Goal: Transaction & Acquisition: Download file/media

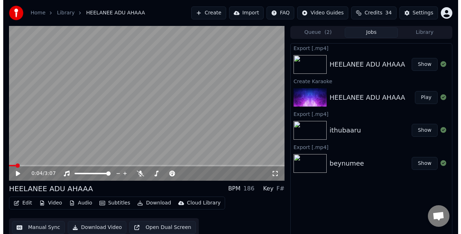
scroll to position [8, 0]
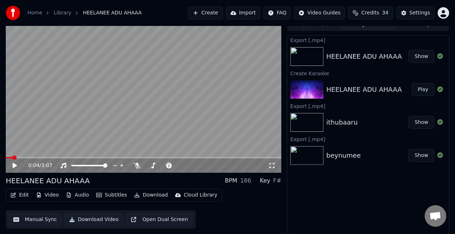
click at [223, 12] on button "Create" at bounding box center [205, 12] width 35 height 13
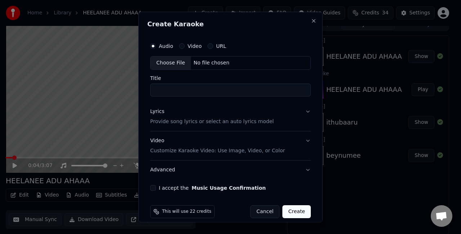
click at [169, 58] on div "Choose File" at bounding box center [171, 63] width 40 height 13
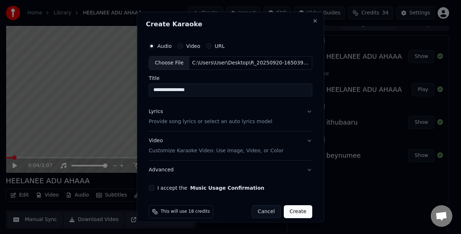
drag, startPoint x: 214, startPoint y: 93, endPoint x: 111, endPoint y: 93, distance: 103.4
click at [111, 93] on body "**********" at bounding box center [227, 109] width 455 height 234
type input "**********"
click at [304, 109] on button "Lyrics Provide song lyrics or select an auto lyrics model" at bounding box center [231, 116] width 164 height 29
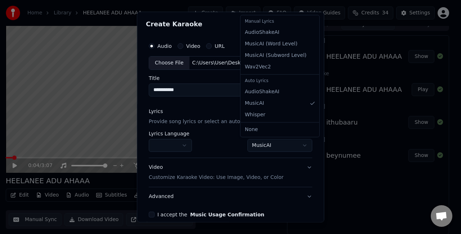
click at [253, 148] on body "**********" at bounding box center [227, 109] width 455 height 234
select select "**********"
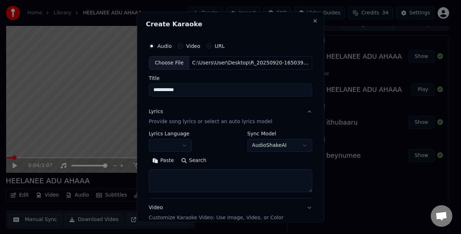
click at [234, 176] on textarea at bounding box center [231, 180] width 164 height 23
paste textarea "**********"
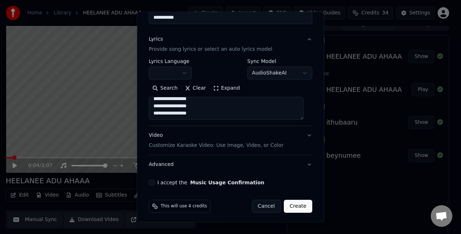
scroll to position [74, 0]
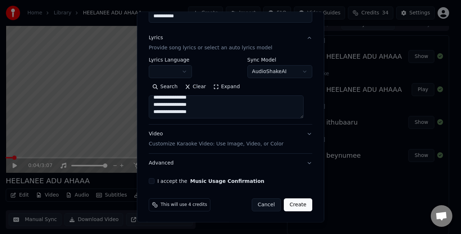
type textarea "**********"
click at [299, 138] on button "Video Customize Karaoke Video: Use Image, Video, or Color" at bounding box center [231, 139] width 164 height 29
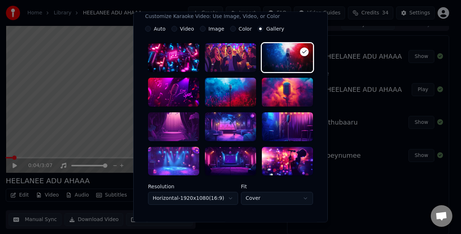
scroll to position [146, 0]
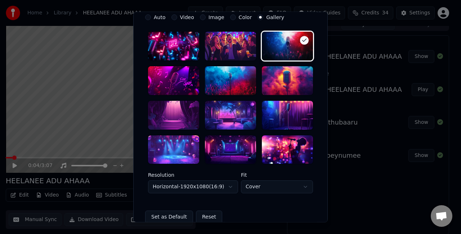
click at [239, 115] on div at bounding box center [230, 115] width 51 height 29
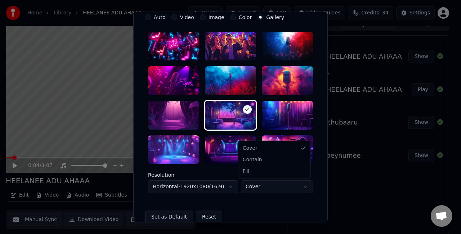
click at [257, 188] on body "**********" at bounding box center [227, 109] width 455 height 234
select select "****"
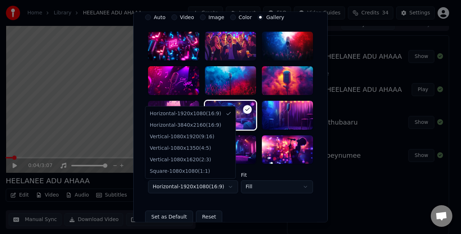
click at [223, 188] on body "**********" at bounding box center [227, 109] width 455 height 234
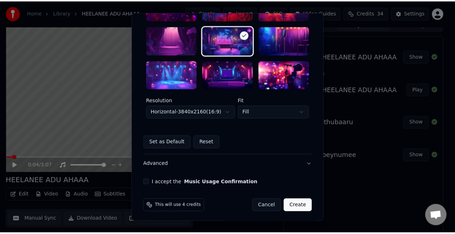
scroll to position [222, 0]
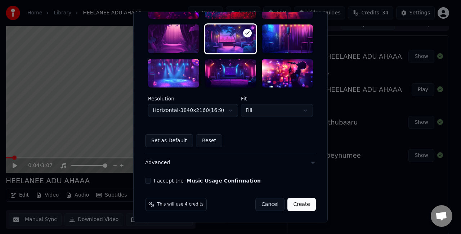
click at [149, 179] on div "I accept the Music Usage Confirmation" at bounding box center [230, 181] width 171 height 6
click at [147, 179] on button "I accept the Music Usage Confirmation" at bounding box center [148, 181] width 6 height 6
click at [298, 203] on button "Create" at bounding box center [302, 205] width 28 height 13
select select "*********"
select select "*****"
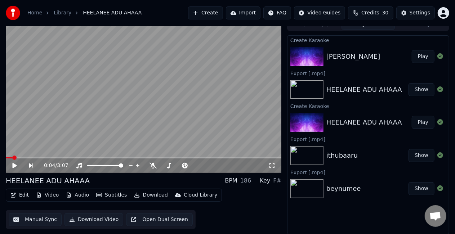
scroll to position [0, 0]
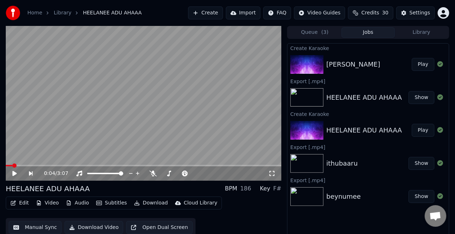
click at [18, 173] on icon at bounding box center [20, 174] width 16 height 6
click at [48, 165] on span at bounding box center [144, 165] width 276 height 1
click at [43, 164] on video at bounding box center [144, 103] width 276 height 155
click at [43, 165] on span at bounding box center [25, 165] width 38 height 1
click at [102, 146] on video at bounding box center [144, 103] width 276 height 155
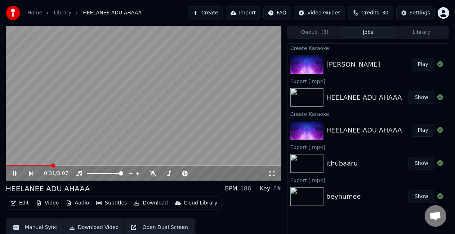
click at [37, 225] on button "Manual Sync" at bounding box center [35, 227] width 53 height 13
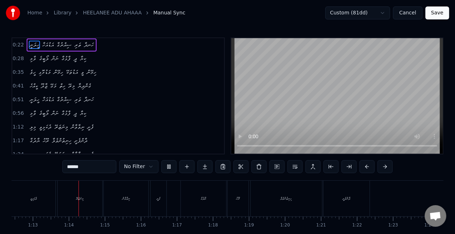
scroll to position [0, 2618]
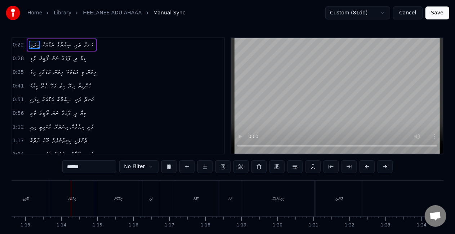
click at [415, 13] on button "Cancel" at bounding box center [407, 12] width 29 height 13
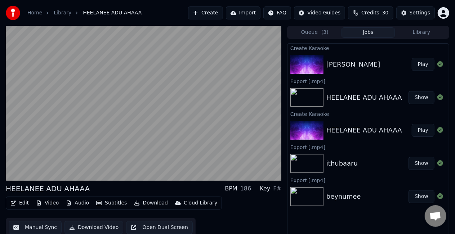
click at [426, 63] on button "Play" at bounding box center [423, 64] width 23 height 13
click at [422, 63] on button "Play" at bounding box center [423, 64] width 23 height 13
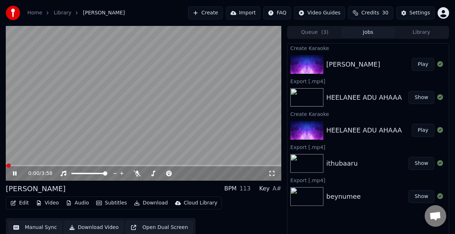
click at [28, 229] on button "Manual Sync" at bounding box center [35, 227] width 53 height 13
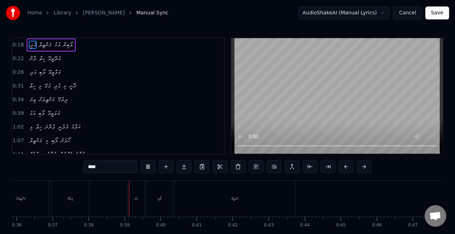
scroll to position [0, 1352]
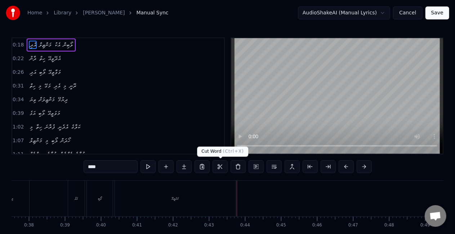
click at [181, 196] on div "މަވަތީއޭ" at bounding box center [175, 199] width 120 height 36
type input "********"
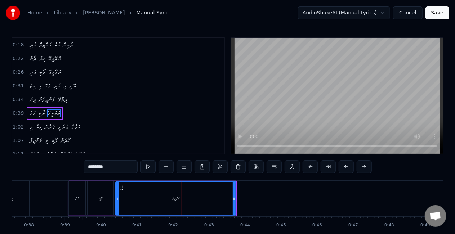
scroll to position [16, 0]
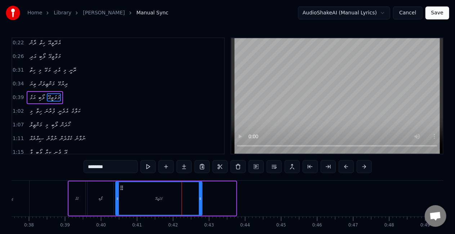
drag, startPoint x: 234, startPoint y: 197, endPoint x: 200, endPoint y: 190, distance: 35.2
click at [200, 190] on div at bounding box center [200, 198] width 3 height 33
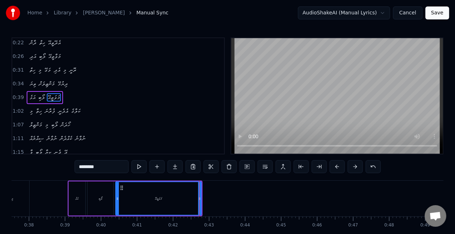
click at [146, 195] on div "މަވަތީއޭ" at bounding box center [158, 198] width 85 height 33
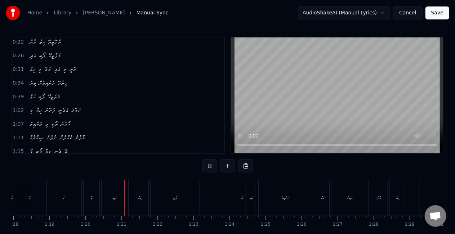
scroll to position [0, 2869]
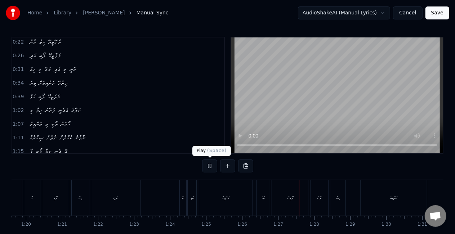
click at [205, 165] on button at bounding box center [209, 166] width 15 height 13
click at [182, 197] on div "އޭ" at bounding box center [183, 197] width 2 height 5
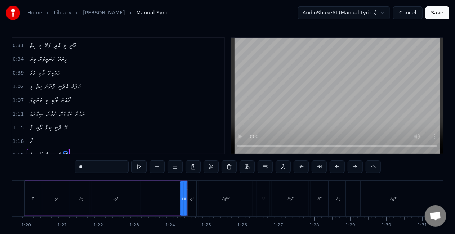
scroll to position [97, 0]
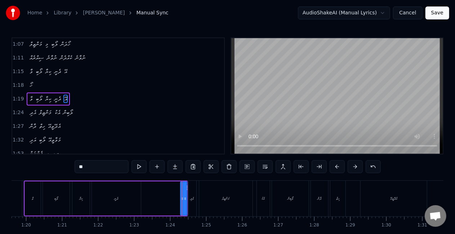
click at [169, 199] on div "ވާ ލޯބި ކިޔާ ދެނީ އޭ" at bounding box center [106, 199] width 164 height 36
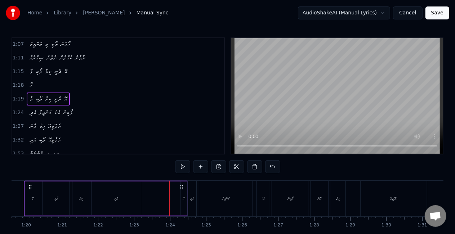
click at [185, 196] on div "އޭ" at bounding box center [184, 199] width 6 height 34
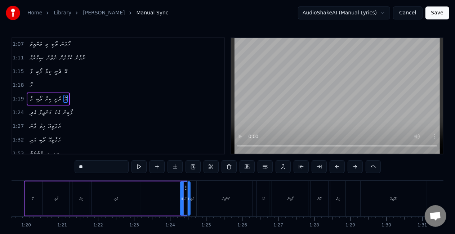
drag, startPoint x: 185, startPoint y: 191, endPoint x: 188, endPoint y: 195, distance: 5.4
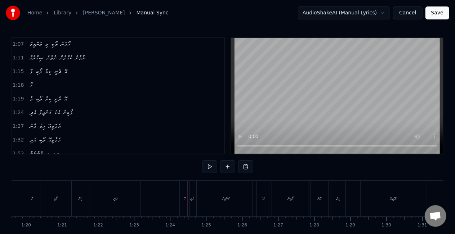
click at [186, 189] on div "އޭ" at bounding box center [185, 199] width 10 height 36
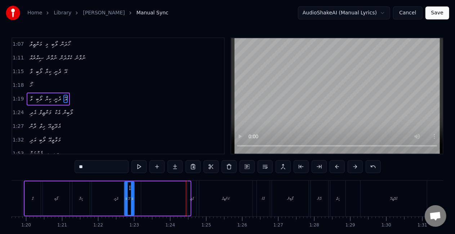
drag, startPoint x: 186, startPoint y: 187, endPoint x: 129, endPoint y: 183, distance: 56.4
click at [129, 183] on div "އޭ" at bounding box center [129, 198] width 9 height 33
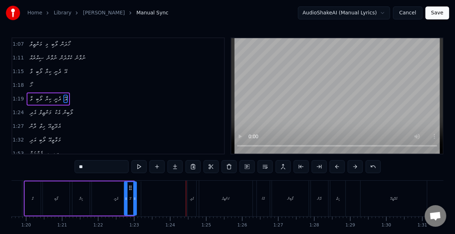
click at [134, 194] on div at bounding box center [134, 198] width 3 height 33
click at [92, 195] on div "ދެނީ" at bounding box center [117, 199] width 50 height 34
type input "****"
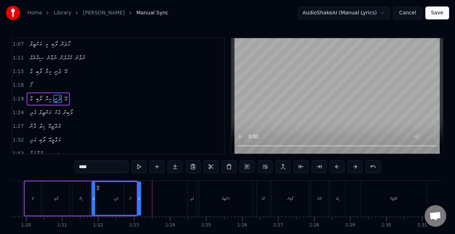
click at [133, 200] on div "ދެނީ" at bounding box center [116, 198] width 48 height 33
click at [138, 203] on div at bounding box center [139, 198] width 3 height 33
drag, startPoint x: 138, startPoint y: 203, endPoint x: 142, endPoint y: 204, distance: 3.9
click at [142, 204] on div at bounding box center [142, 198] width 3 height 33
drag, startPoint x: 142, startPoint y: 204, endPoint x: 136, endPoint y: 202, distance: 5.8
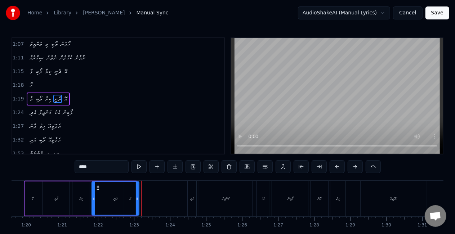
click at [136, 202] on div at bounding box center [137, 198] width 3 height 33
click at [132, 201] on div "ދެނީ" at bounding box center [115, 198] width 46 height 33
click at [124, 198] on div "ދެނީ" at bounding box center [115, 198] width 46 height 33
click at [71, 200] on div "ވާ ލޯބި ކިޔާ ދެނީ އޭ" at bounding box center [81, 199] width 114 height 36
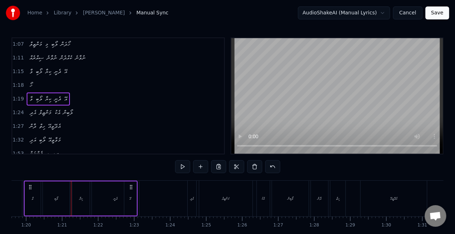
click at [115, 190] on div "ދެނީ" at bounding box center [115, 199] width 47 height 34
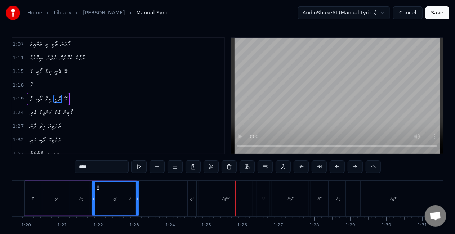
click at [195, 195] on div "އެދި" at bounding box center [192, 199] width 9 height 36
type input "****"
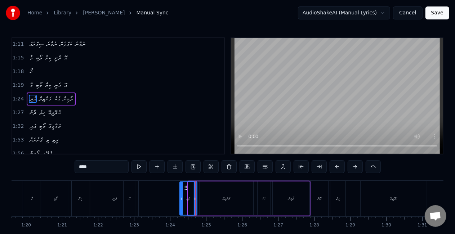
drag, startPoint x: 189, startPoint y: 201, endPoint x: 180, endPoint y: 199, distance: 8.9
click at [180, 199] on icon at bounding box center [181, 199] width 3 height 6
click at [182, 199] on circle at bounding box center [182, 199] width 0 height 0
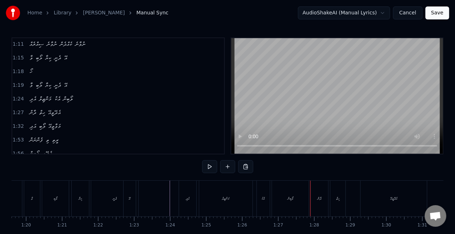
click at [231, 188] on div "މަންޒިލް" at bounding box center [225, 199] width 53 height 36
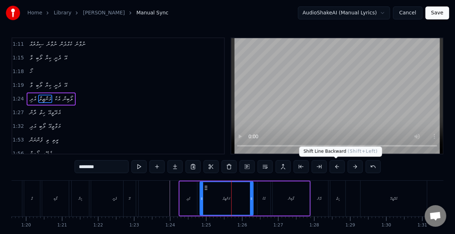
click at [337, 165] on button at bounding box center [337, 166] width 15 height 13
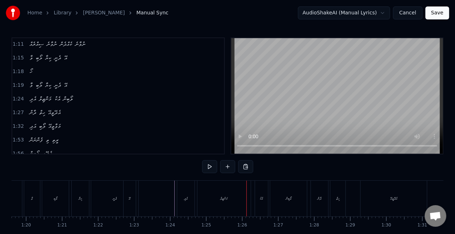
click at [220, 203] on div "މަންޒިލް" at bounding box center [224, 199] width 53 height 36
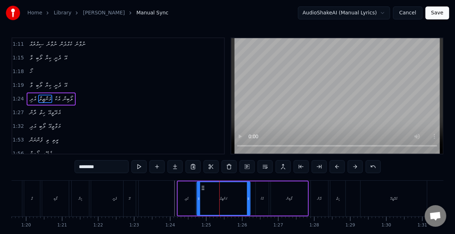
click at [205, 186] on icon at bounding box center [203, 188] width 6 height 6
click at [195, 190] on div "އެދި" at bounding box center [187, 199] width 18 height 34
type input "****"
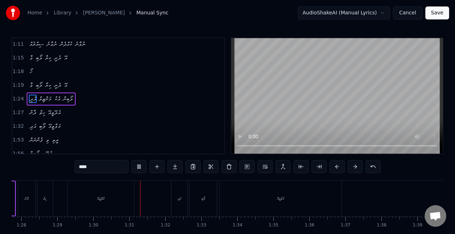
scroll to position [0, 3234]
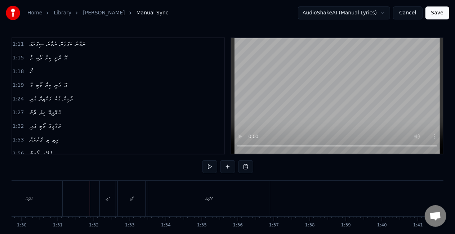
click at [103, 197] on div "އަދި" at bounding box center [108, 199] width 16 height 36
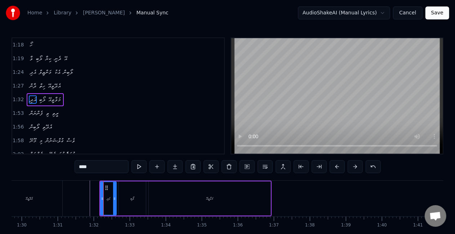
scroll to position [137, 0]
click at [98, 197] on icon at bounding box center [99, 199] width 3 height 6
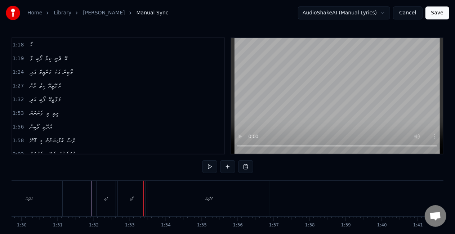
click at [108, 198] on div "އަދި" at bounding box center [106, 199] width 19 height 36
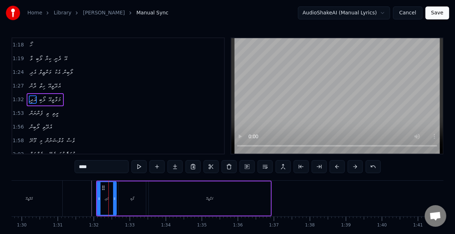
click at [114, 199] on icon at bounding box center [114, 199] width 3 height 6
click at [62, 197] on div "އެދޭތީއޭ" at bounding box center [29, 199] width 67 height 36
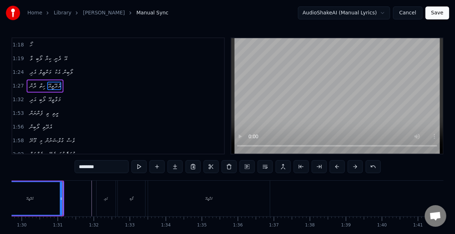
scroll to position [124, 0]
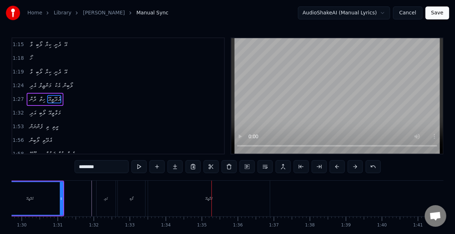
click at [237, 198] on div "މަވާތީއޭ" at bounding box center [209, 199] width 122 height 36
type input "********"
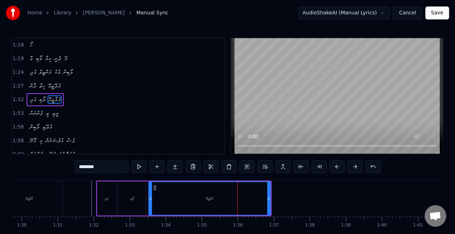
scroll to position [137, 0]
drag, startPoint x: 269, startPoint y: 196, endPoint x: 244, endPoint y: 193, distance: 25.4
click at [244, 193] on div at bounding box center [243, 198] width 3 height 33
drag, startPoint x: 244, startPoint y: 193, endPoint x: 239, endPoint y: 192, distance: 4.5
click at [239, 192] on div at bounding box center [239, 198] width 3 height 33
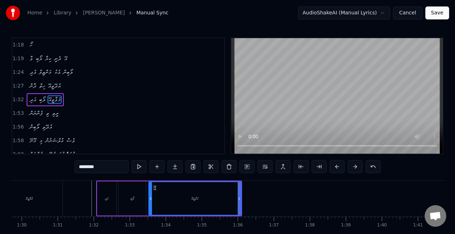
click at [167, 194] on div "މަވާތީއޭ" at bounding box center [195, 198] width 92 height 33
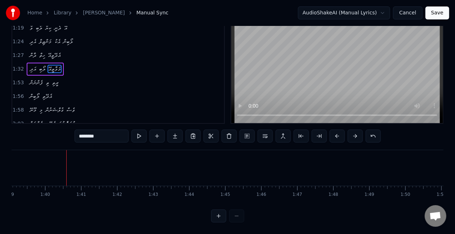
scroll to position [0, 3949]
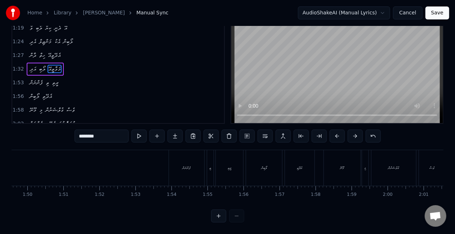
drag, startPoint x: 215, startPoint y: 204, endPoint x: 220, endPoint y: 204, distance: 4.7
click at [220, 204] on div "އެދި މަންޒިލް އެކު ލޯބިން ދާން ހިތް އެދޭތީއޭ އަދި ލޯބި މަވާތީއޭ ހިތް މި މަގޭ އެ…" at bounding box center [228, 177] width 432 height 54
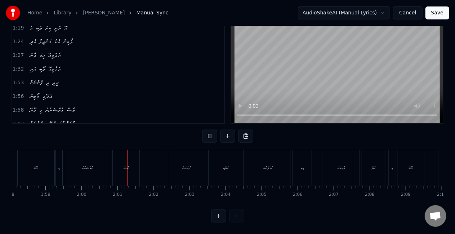
scroll to position [0, 4318]
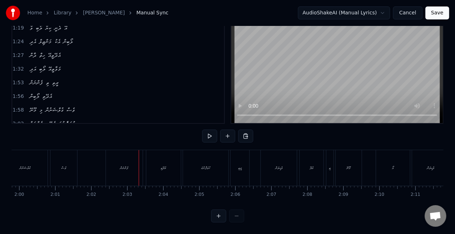
click at [120, 169] on div "ފެންނަން" at bounding box center [124, 168] width 37 height 36
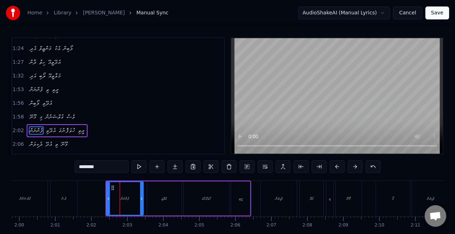
scroll to position [191, 0]
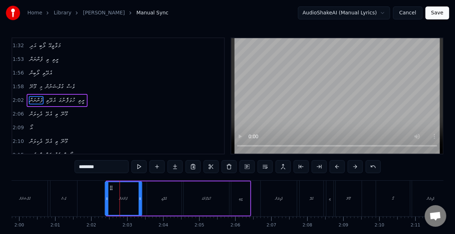
click at [111, 188] on icon at bounding box center [111, 188] width 6 height 6
click at [104, 192] on div "ފެންނަން އެދޭތި ހުވަފެެނުގަ ރީތި" at bounding box center [177, 199] width 147 height 36
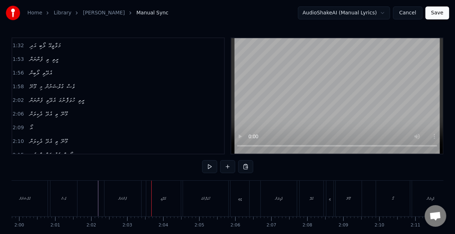
click at [120, 206] on div "ފެންނަން" at bounding box center [123, 199] width 37 height 36
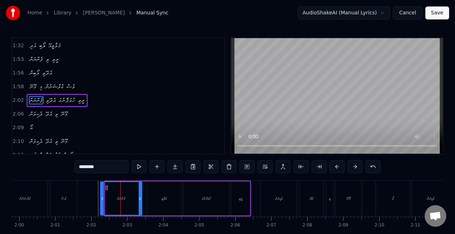
drag, startPoint x: 107, startPoint y: 205, endPoint x: 102, endPoint y: 201, distance: 5.9
click at [102, 201] on div at bounding box center [102, 198] width 3 height 33
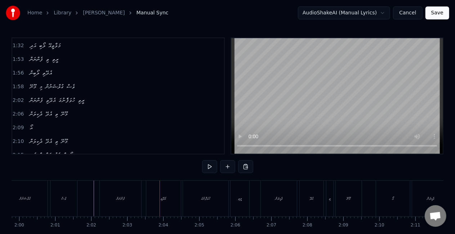
click at [119, 204] on div "ފެންނަން" at bounding box center [120, 199] width 41 height 36
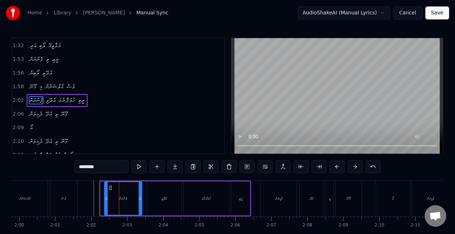
drag, startPoint x: 101, startPoint y: 202, endPoint x: 105, endPoint y: 204, distance: 4.2
click at [105, 204] on div at bounding box center [106, 198] width 3 height 33
click at [112, 190] on icon at bounding box center [111, 188] width 6 height 6
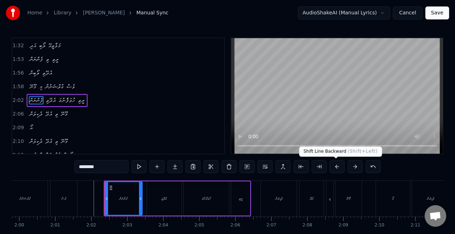
click at [337, 167] on button at bounding box center [337, 166] width 15 height 13
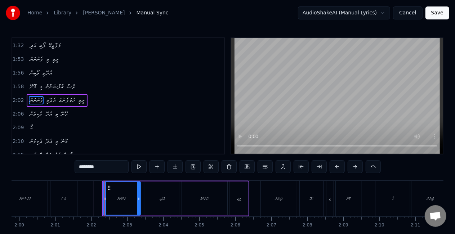
click at [112, 200] on div "ފެންނަން" at bounding box center [121, 198] width 37 height 33
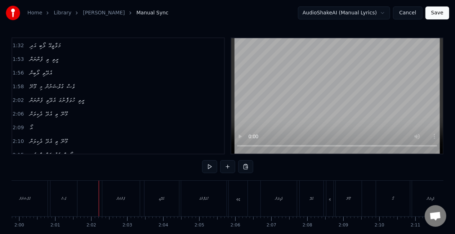
click at [274, 192] on div "ދެކިލަން" at bounding box center [279, 199] width 36 height 36
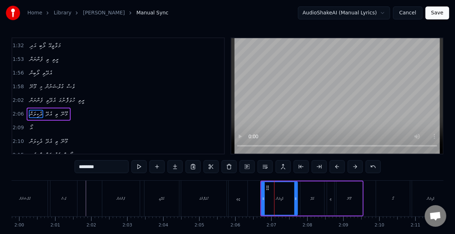
scroll to position [204, 0]
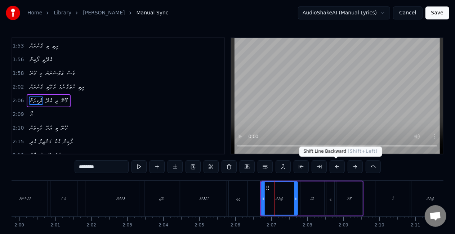
click at [340, 167] on button at bounding box center [337, 166] width 15 height 13
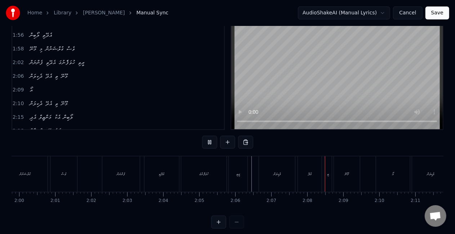
scroll to position [36, 0]
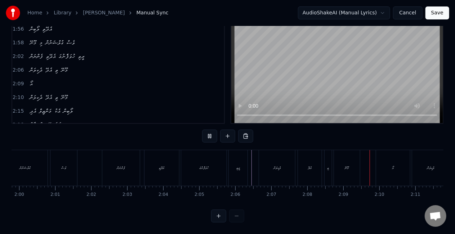
click at [211, 161] on div "ހުވަފެެނުގަ" at bounding box center [203, 168] width 45 height 36
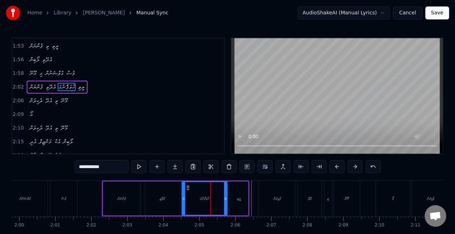
scroll to position [191, 0]
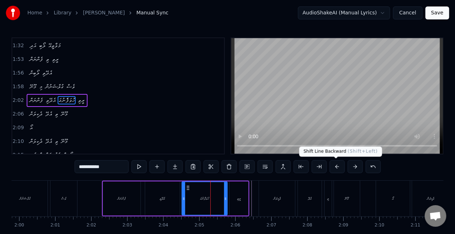
click at [334, 165] on button at bounding box center [337, 166] width 15 height 13
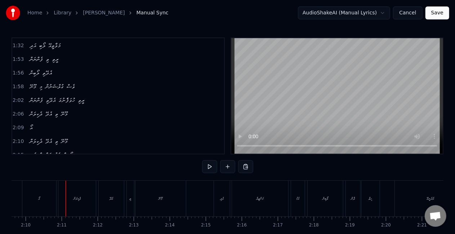
scroll to position [0, 4684]
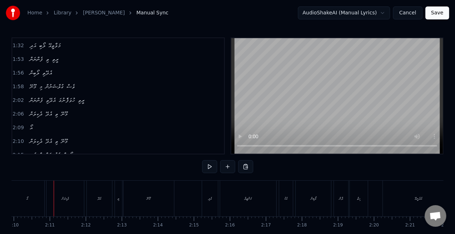
click at [29, 200] on div "އޯ" at bounding box center [27, 199] width 34 height 36
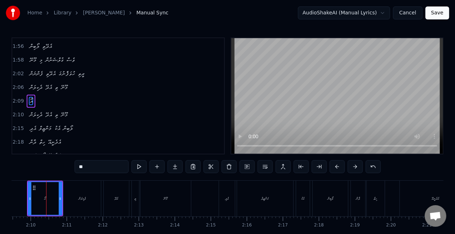
scroll to position [0, 4665]
click at [88, 198] on div "ދެކިލަން" at bounding box center [83, 198] width 7 height 5
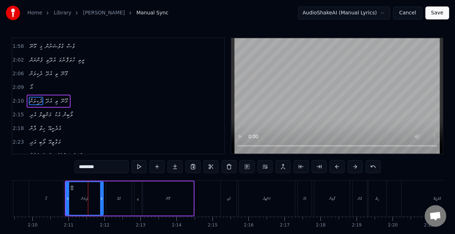
click at [51, 199] on div "އޯ" at bounding box center [46, 199] width 34 height 36
type input "**"
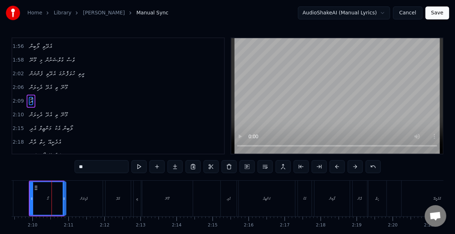
click at [63, 203] on div at bounding box center [64, 198] width 3 height 33
click at [47, 202] on div "އޯ" at bounding box center [47, 198] width 35 height 33
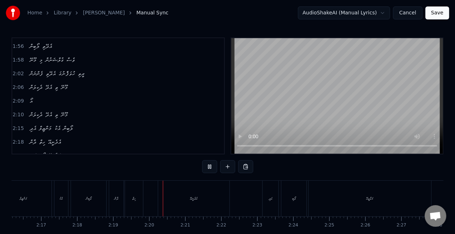
scroll to position [0, 5005]
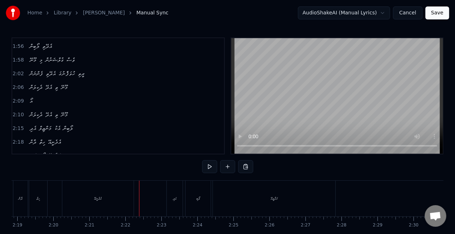
click at [99, 199] on div "އެދެނީއޭ" at bounding box center [98, 198] width 8 height 5
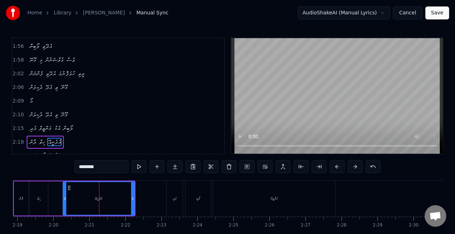
scroll to position [258, 0]
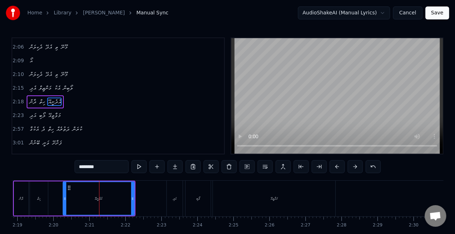
drag, startPoint x: 83, startPoint y: 168, endPoint x: 88, endPoint y: 168, distance: 4.3
click at [88, 168] on input "********" at bounding box center [102, 166] width 54 height 13
click at [368, 168] on button at bounding box center [373, 166] width 15 height 13
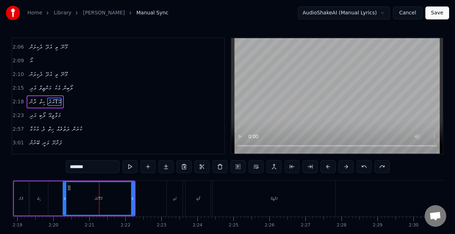
click at [368, 168] on button at bounding box center [364, 166] width 15 height 13
type input "********"
click at [76, 167] on input "********" at bounding box center [93, 166] width 54 height 13
click at [79, 167] on input "********" at bounding box center [93, 166] width 54 height 13
click at [77, 167] on input "********" at bounding box center [93, 166] width 54 height 13
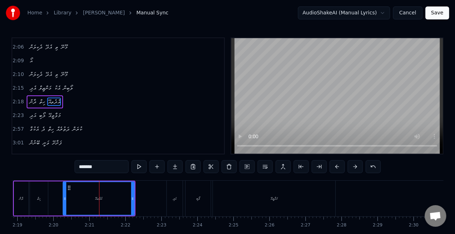
click at [84, 167] on input "*******" at bounding box center [102, 166] width 54 height 13
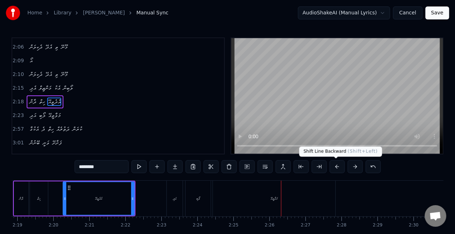
click at [316, 207] on div "މަވާތީއޭ" at bounding box center [274, 199] width 123 height 36
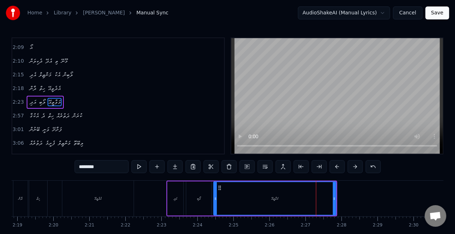
scroll to position [272, 0]
drag, startPoint x: 334, startPoint y: 201, endPoint x: 293, endPoint y: 199, distance: 41.5
click at [309, 199] on icon at bounding box center [309, 199] width 3 height 6
click at [249, 200] on div "މަވާތީއޭ" at bounding box center [262, 198] width 97 height 33
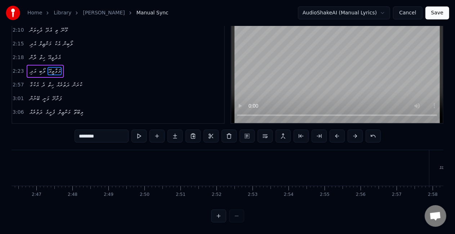
scroll to position [0, 6118]
click at [311, 160] on div "އެކުގާ" at bounding box center [320, 168] width 26 height 36
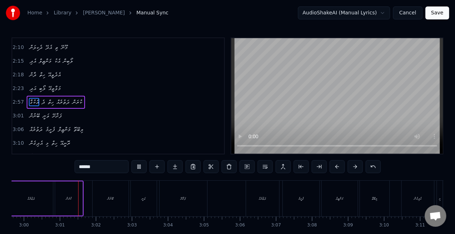
scroll to position [0, 6483]
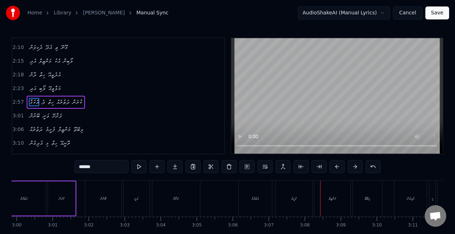
click at [265, 192] on div "ދަތުރެއް" at bounding box center [255, 199] width 33 height 36
type input "********"
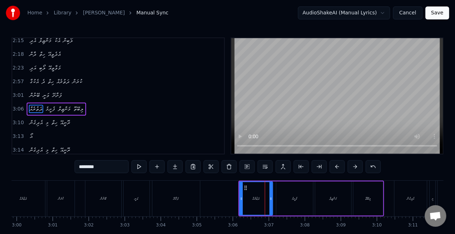
scroll to position [312, 0]
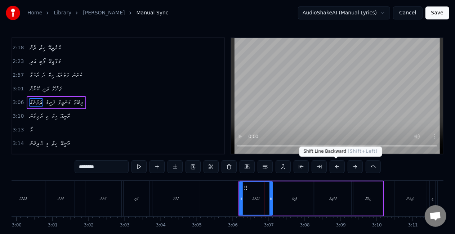
click at [339, 165] on button at bounding box center [337, 166] width 15 height 13
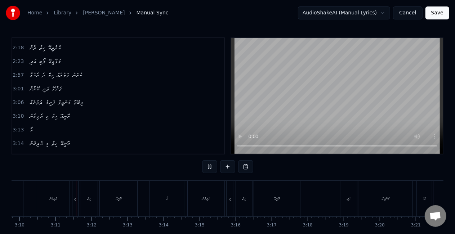
scroll to position [0, 6848]
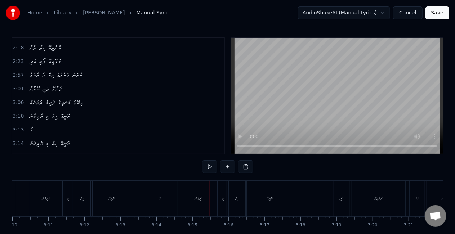
click at [208, 204] on div "އެދިގެން" at bounding box center [199, 199] width 37 height 36
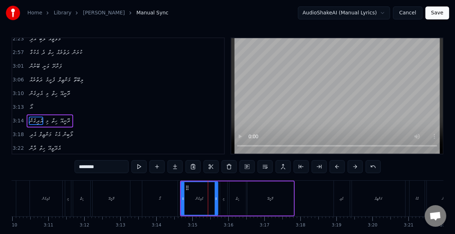
scroll to position [353, 0]
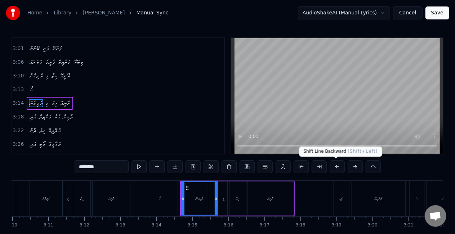
click at [335, 163] on button at bounding box center [337, 166] width 15 height 13
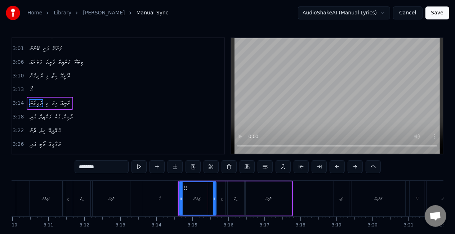
click at [170, 191] on div "އޯ" at bounding box center [159, 199] width 35 height 36
type input "**"
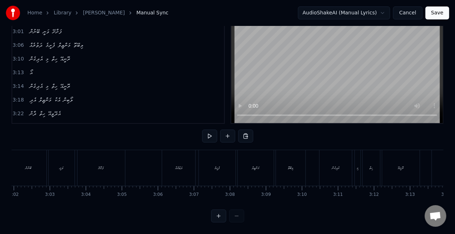
scroll to position [0, 6499]
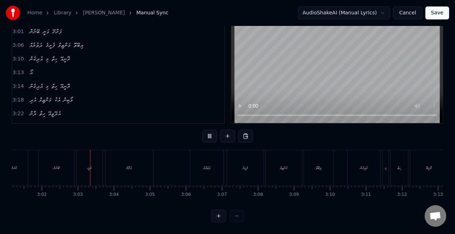
scroll to position [0, 6549]
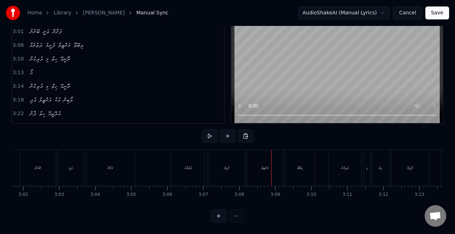
click at [435, 9] on button "Save" at bounding box center [438, 12] width 24 height 13
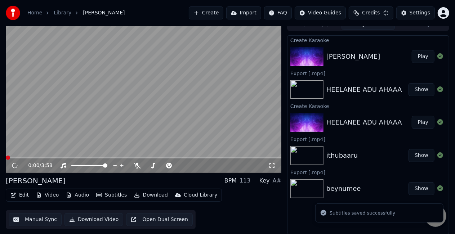
click at [374, 61] on div "[PERSON_NAME]" at bounding box center [369, 57] width 85 height 10
click at [107, 158] on span at bounding box center [144, 157] width 276 height 1
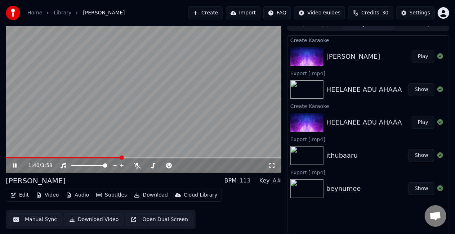
click at [121, 157] on span at bounding box center [144, 157] width 276 height 1
click at [129, 157] on span at bounding box center [144, 157] width 276 height 1
click at [135, 157] on span at bounding box center [144, 157] width 276 height 1
click at [140, 133] on video at bounding box center [144, 95] width 276 height 155
click at [140, 132] on video at bounding box center [144, 95] width 276 height 155
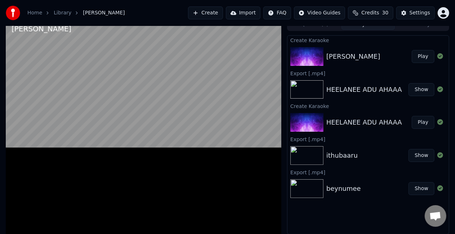
scroll to position [4, 0]
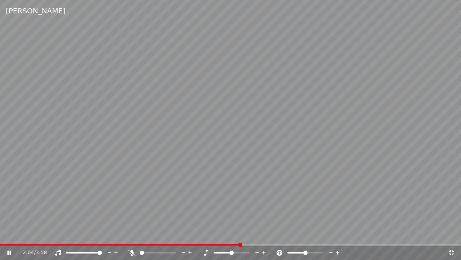
click at [120, 234] on span at bounding box center [120, 244] width 240 height 1
click at [105, 234] on video at bounding box center [230, 130] width 461 height 260
click at [102, 234] on span at bounding box center [61, 244] width 123 height 1
click at [94, 234] on span at bounding box center [51, 244] width 102 height 1
click at [90, 234] on video at bounding box center [230, 130] width 461 height 260
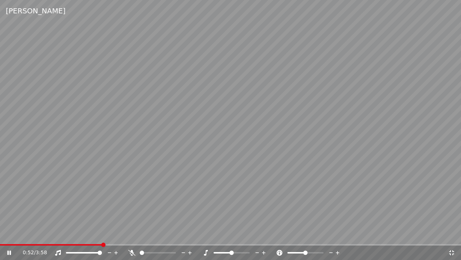
click at [109, 234] on span at bounding box center [230, 244] width 461 height 1
click at [116, 234] on video at bounding box center [230, 130] width 461 height 260
click at [119, 234] on span at bounding box center [230, 244] width 461 height 1
click at [137, 213] on video at bounding box center [230, 130] width 461 height 260
click at [281, 234] on span at bounding box center [230, 244] width 461 height 1
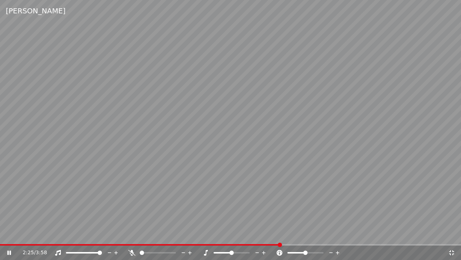
click at [278, 214] on video at bounding box center [230, 130] width 461 height 260
click at [265, 207] on video at bounding box center [230, 130] width 461 height 260
click at [314, 234] on span at bounding box center [230, 244] width 461 height 1
click at [327, 234] on span at bounding box center [230, 244] width 461 height 1
click at [337, 234] on span at bounding box center [230, 244] width 461 height 1
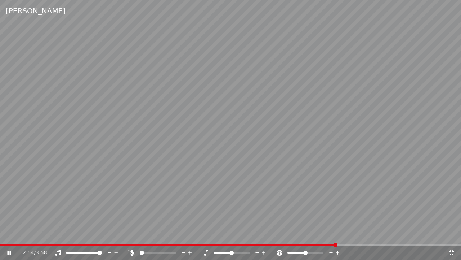
click at [331, 207] on video at bounding box center [230, 130] width 461 height 260
click at [325, 201] on video at bounding box center [230, 130] width 461 height 260
click at [447, 234] on div "3:56 / 3:58" at bounding box center [236, 252] width 426 height 7
click at [450, 234] on icon at bounding box center [451, 252] width 7 height 6
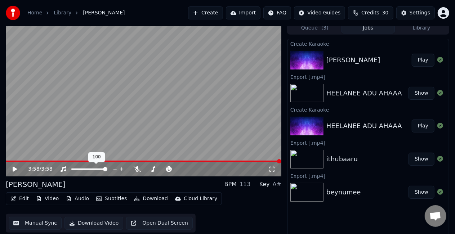
click at [73, 131] on video at bounding box center [144, 99] width 276 height 155
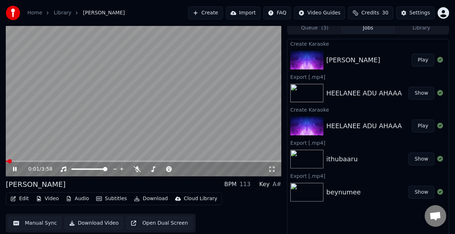
click at [19, 198] on button "Edit" at bounding box center [20, 199] width 24 height 10
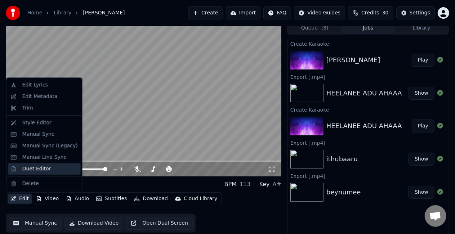
click at [26, 170] on div "Duet Editor" at bounding box center [36, 168] width 29 height 7
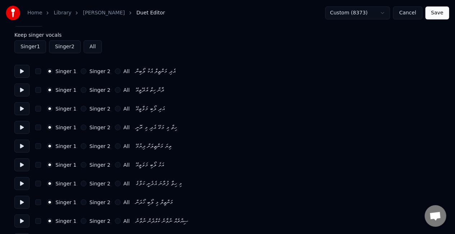
scroll to position [36, 0]
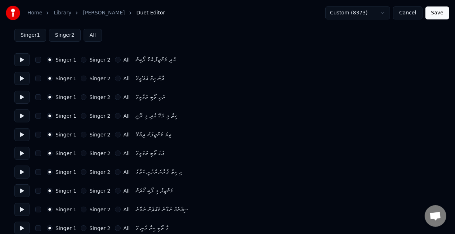
click at [81, 116] on button "Singer 2" at bounding box center [84, 116] width 6 height 6
click at [81, 135] on button "Singer 2" at bounding box center [84, 135] width 6 height 6
click at [81, 154] on button "Singer 2" at bounding box center [84, 154] width 6 height 6
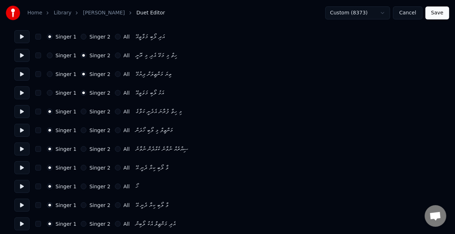
scroll to position [108, 0]
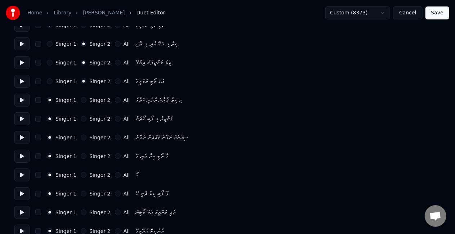
click at [76, 139] on div "Singer 1 Singer 2 All" at bounding box center [88, 138] width 83 height 6
click at [83, 138] on button "Singer 2" at bounding box center [84, 138] width 6 height 6
click at [81, 154] on div "Singer 2" at bounding box center [96, 157] width 30 height 6
click at [81, 158] on button "Singer 2" at bounding box center [84, 157] width 6 height 6
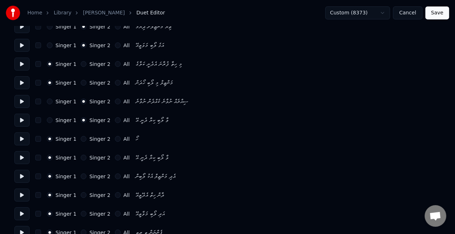
click at [81, 140] on button "Singer 2" at bounding box center [84, 139] width 6 height 6
click at [50, 139] on button "Singer 1" at bounding box center [50, 139] width 6 height 6
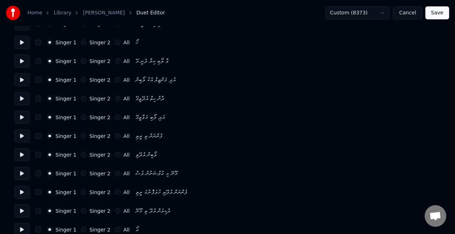
scroll to position [252, 0]
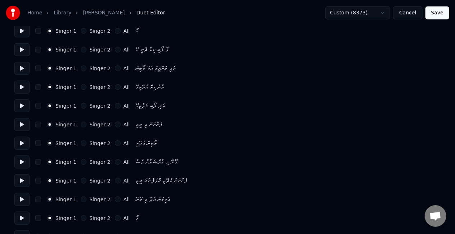
drag, startPoint x: 79, startPoint y: 161, endPoint x: 79, endPoint y: 170, distance: 9.0
click at [79, 170] on div "Number of Singers * Keep singer vocals Singer 1 Singer 2 All Singer 1 Singer 2 …" at bounding box center [227, 171] width 426 height 781
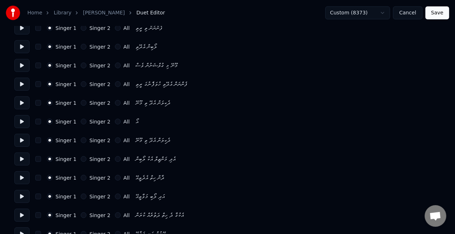
scroll to position [360, 0]
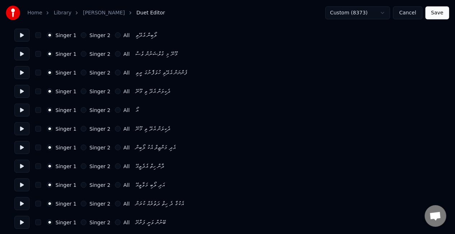
click at [81, 148] on button "Singer 2" at bounding box center [84, 148] width 6 height 6
click at [81, 165] on button "Singer 2" at bounding box center [84, 167] width 6 height 6
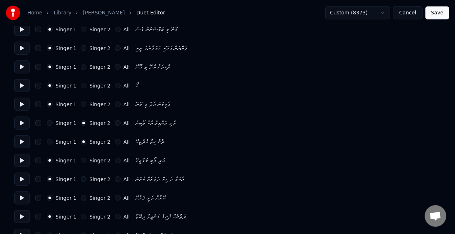
scroll to position [396, 0]
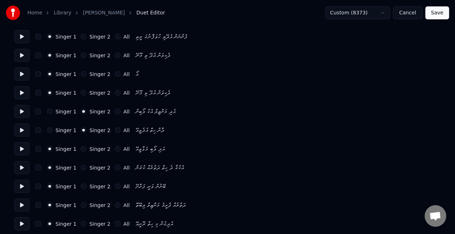
click at [81, 149] on button "Singer 2" at bounding box center [84, 149] width 6 height 6
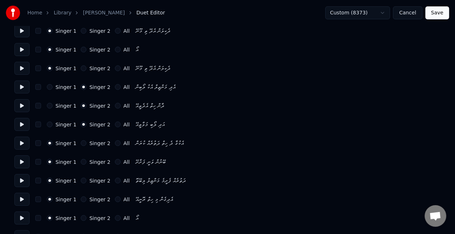
scroll to position [433, 0]
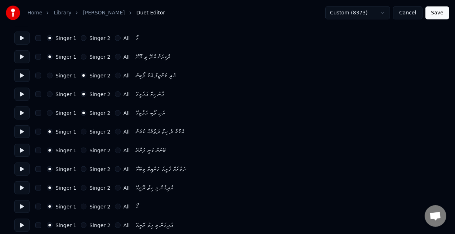
click at [81, 168] on button "Singer 2" at bounding box center [84, 170] width 6 height 6
click at [81, 185] on div "Singer 1 Singer 2 All އެދިގެން މި ހިތް ރޮނީއޭ" at bounding box center [227, 188] width 426 height 13
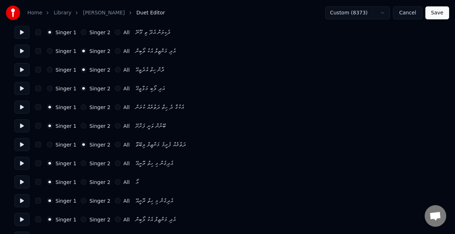
scroll to position [469, 0]
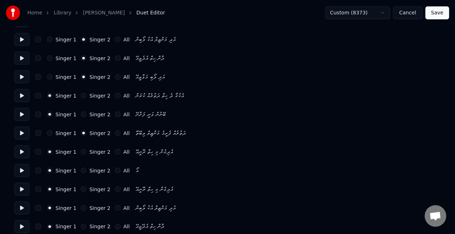
click at [81, 151] on button "Singer 2" at bounding box center [84, 152] width 6 height 6
click at [81, 189] on button "Singer 2" at bounding box center [84, 190] width 6 height 6
click at [50, 190] on button "Singer 1" at bounding box center [50, 190] width 6 height 6
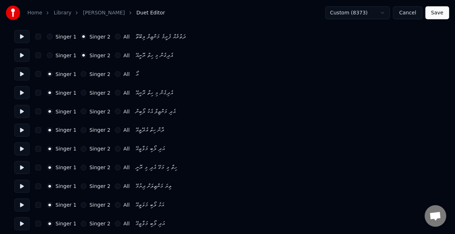
scroll to position [577, 0]
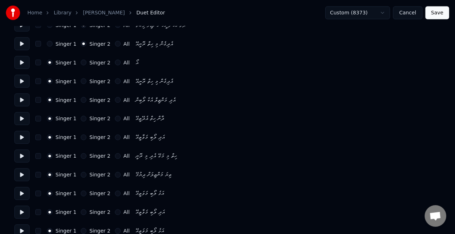
click at [81, 156] on button "Singer 2" at bounding box center [84, 157] width 6 height 6
click at [81, 174] on button "Singer 2" at bounding box center [84, 175] width 6 height 6
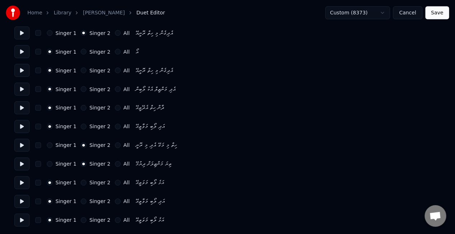
click at [82, 219] on button "Singer 2" at bounding box center [84, 221] width 6 height 6
click at [81, 181] on button "Singer 2" at bounding box center [84, 183] width 6 height 6
click at [18, 184] on button at bounding box center [21, 183] width 15 height 13
click at [442, 9] on button "Save" at bounding box center [438, 12] width 24 height 13
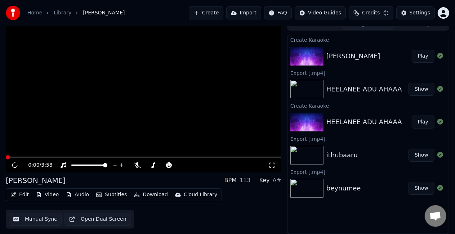
scroll to position [8, 0]
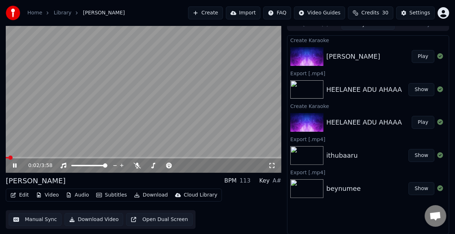
click at [78, 156] on video at bounding box center [144, 95] width 276 height 155
click at [79, 156] on video at bounding box center [144, 95] width 276 height 155
click at [82, 157] on span at bounding box center [144, 157] width 276 height 1
click at [132, 126] on video at bounding box center [144, 95] width 276 height 155
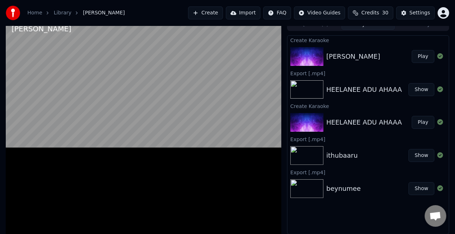
scroll to position [4, 0]
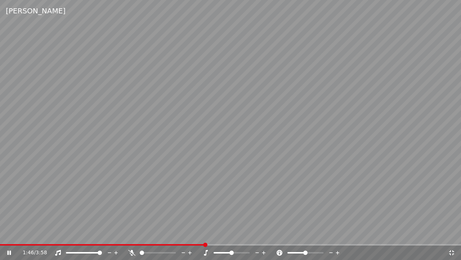
click at [206, 234] on span at bounding box center [230, 244] width 461 height 1
click at [233, 234] on span at bounding box center [230, 244] width 461 height 1
click at [35, 234] on span at bounding box center [142, 244] width 284 height 1
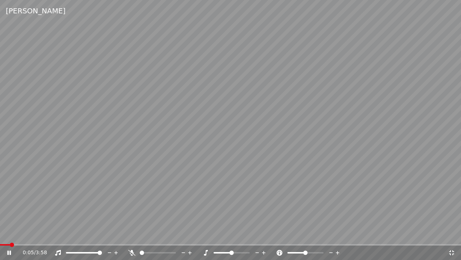
click at [10, 234] on span at bounding box center [5, 244] width 10 height 1
click at [0, 234] on span at bounding box center [2, 244] width 4 height 4
click at [151, 234] on span at bounding box center [75, 244] width 151 height 1
click at [178, 174] on video at bounding box center [230, 130] width 461 height 260
click at [149, 219] on video at bounding box center [230, 130] width 461 height 260
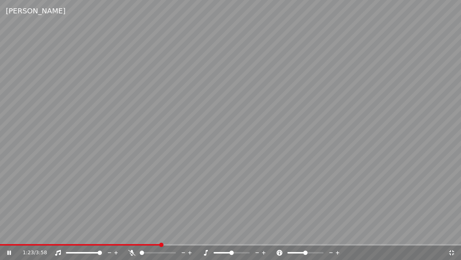
click at [168, 126] on video at bounding box center [230, 130] width 461 height 260
click at [450, 234] on icon at bounding box center [451, 252] width 5 height 5
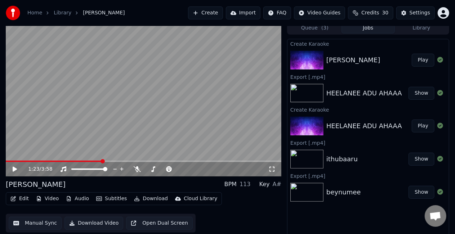
click at [14, 169] on icon at bounding box center [15, 169] width 4 height 5
click at [275, 170] on icon at bounding box center [272, 170] width 7 height 6
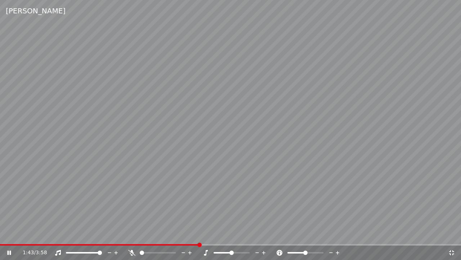
click at [199, 234] on span at bounding box center [230, 244] width 461 height 1
click at [207, 234] on span at bounding box center [230, 244] width 461 height 1
click at [448, 234] on icon at bounding box center [451, 252] width 7 height 6
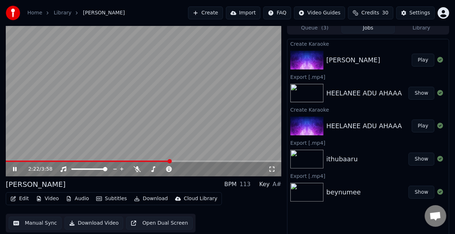
click at [123, 124] on video at bounding box center [144, 99] width 276 height 155
click at [21, 198] on button "Edit" at bounding box center [20, 199] width 24 height 10
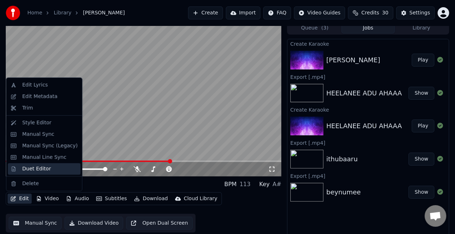
click at [32, 172] on div "Duet Editor" at bounding box center [36, 168] width 29 height 7
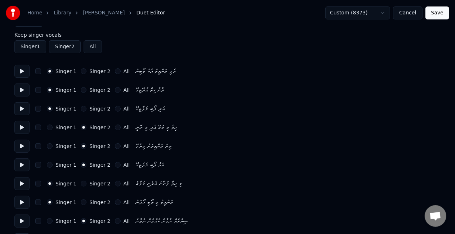
scroll to position [36, 0]
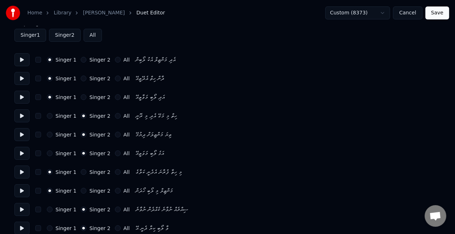
click at [23, 117] on button at bounding box center [21, 116] width 15 height 13
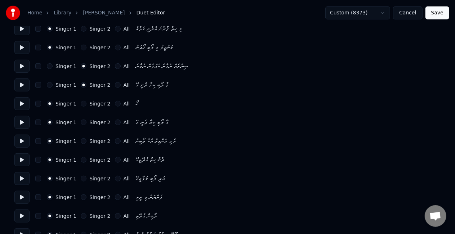
scroll to position [180, 0]
click at [81, 102] on button "Singer 2" at bounding box center [84, 103] width 6 height 6
click at [81, 123] on button "Singer 2" at bounding box center [84, 122] width 6 height 6
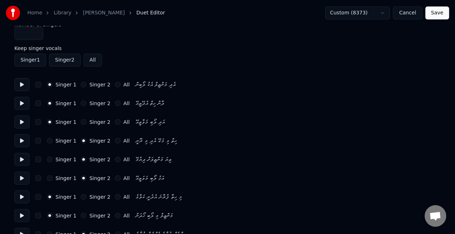
scroll to position [0, 0]
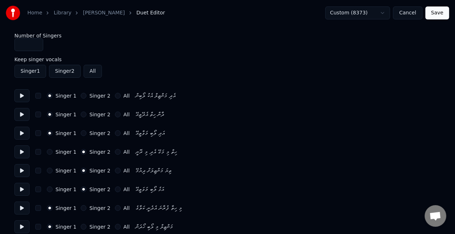
type input "*"
click at [36, 42] on input "*" at bounding box center [28, 44] width 29 height 13
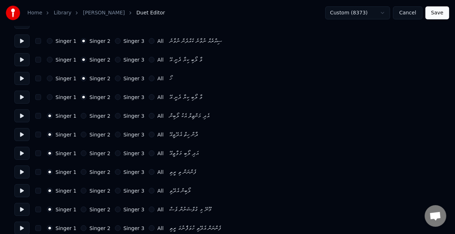
scroll to position [216, 0]
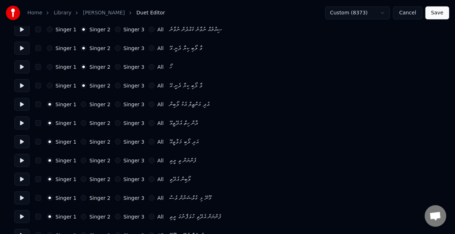
click at [136, 98] on div "Singer 1 Singer 2 Singer 3 All އެދި މަންޒިލް އެކު ލޯބިން" at bounding box center [227, 104] width 426 height 13
click at [81, 161] on button "Singer 2" at bounding box center [84, 161] width 6 height 6
click at [81, 177] on div "Singer 2" at bounding box center [96, 180] width 30 height 6
click at [81, 178] on button "Singer 2" at bounding box center [84, 180] width 6 height 6
click at [83, 196] on div "Singer 2" at bounding box center [96, 198] width 30 height 6
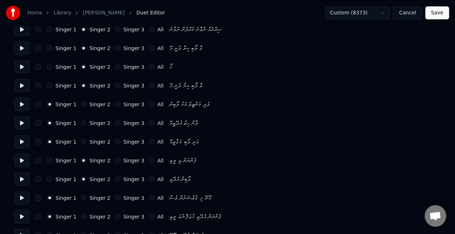
click at [81, 198] on button "Singer 2" at bounding box center [84, 198] width 6 height 6
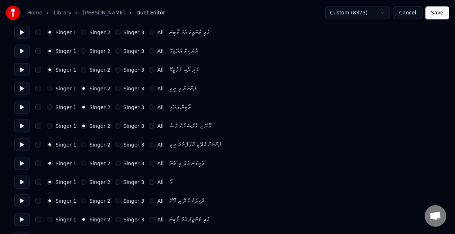
scroll to position [252, 0]
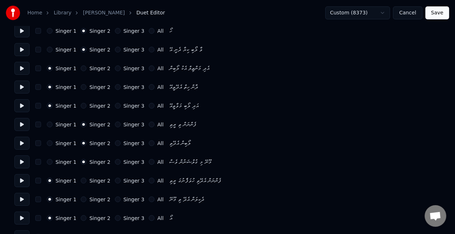
click at [48, 124] on button "Singer 1" at bounding box center [50, 125] width 6 height 6
click at [49, 143] on button "Singer 1" at bounding box center [50, 144] width 6 height 6
click at [51, 160] on button "Singer 1" at bounding box center [50, 162] width 6 height 6
click at [81, 180] on button "Singer 2" at bounding box center [84, 181] width 6 height 6
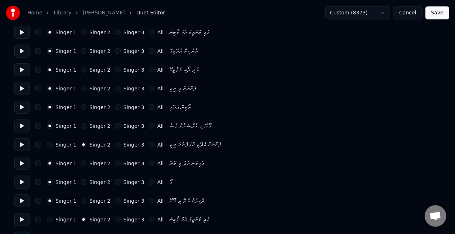
click at [81, 162] on button "Singer 2" at bounding box center [84, 164] width 6 height 6
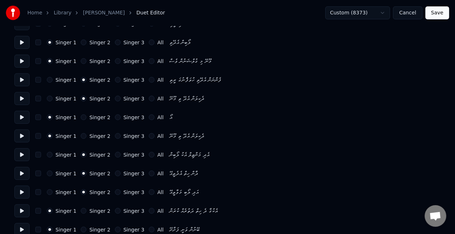
scroll to position [360, 0]
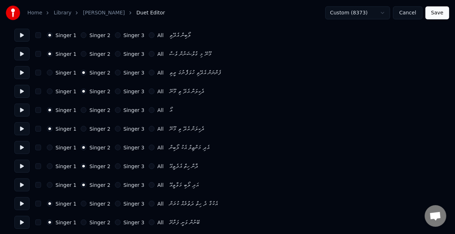
click at [81, 109] on button "Singer 2" at bounding box center [84, 110] width 6 height 6
click at [81, 131] on button "Singer 2" at bounding box center [84, 129] width 6 height 6
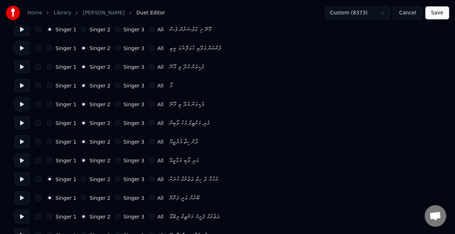
scroll to position [396, 0]
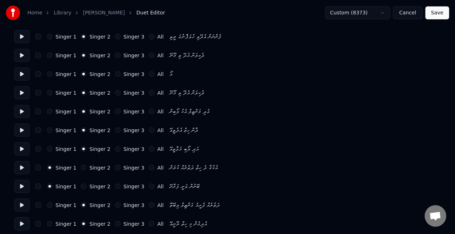
click at [47, 93] on button "Singer 1" at bounding box center [50, 93] width 6 height 6
click at [48, 111] on button "Singer 1" at bounding box center [50, 112] width 6 height 6
click at [81, 92] on button "Singer 2" at bounding box center [84, 93] width 6 height 6
click at [53, 128] on div "Singer 1" at bounding box center [62, 131] width 30 height 6
click at [51, 130] on button "Singer 1" at bounding box center [50, 131] width 6 height 6
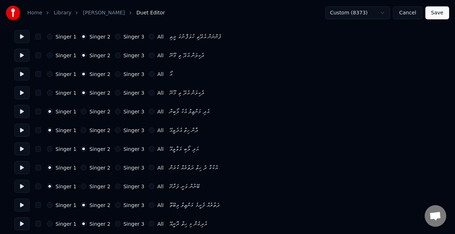
click at [49, 154] on div "Singer 1 Singer 2 Singer 3 All އަދި ލޯބި މަވާތީއޭ" at bounding box center [227, 149] width 426 height 13
click at [49, 149] on button "Singer 1" at bounding box center [50, 149] width 6 height 6
click at [81, 166] on button "Singer 2" at bounding box center [84, 168] width 6 height 6
click at [81, 186] on button "Singer 2" at bounding box center [84, 187] width 6 height 6
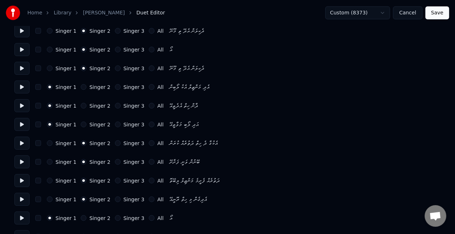
scroll to position [433, 0]
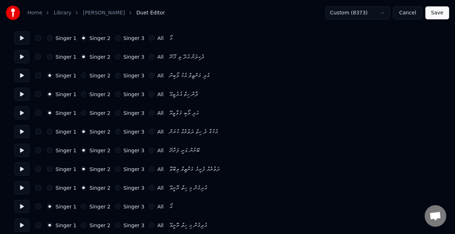
click at [48, 168] on button "Singer 1" at bounding box center [50, 170] width 6 height 6
click at [48, 186] on button "Singer 1" at bounding box center [50, 188] width 6 height 6
click at [51, 132] on button "Singer 1" at bounding box center [50, 132] width 6 height 6
click at [49, 150] on button "Singer 1" at bounding box center [50, 151] width 6 height 6
click at [81, 168] on button "Singer 2" at bounding box center [84, 170] width 6 height 6
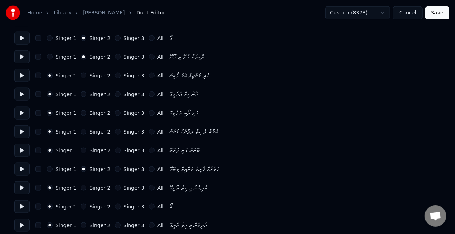
click at [80, 182] on div "Singer 1 Singer 2 Singer 3 All އެދިގެން މި ހިތް ރޮނީއޭ" at bounding box center [227, 188] width 426 height 13
click at [81, 187] on button "Singer 2" at bounding box center [84, 188] width 6 height 6
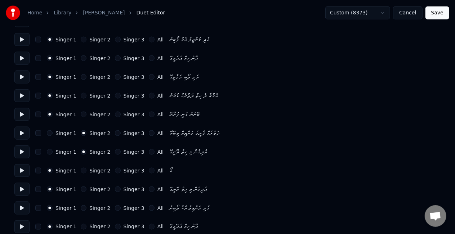
click at [81, 168] on button "Singer 2" at bounding box center [84, 171] width 6 height 6
click at [81, 190] on button "Singer 2" at bounding box center [84, 190] width 6 height 6
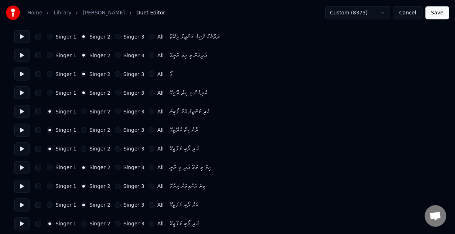
scroll to position [577, 0]
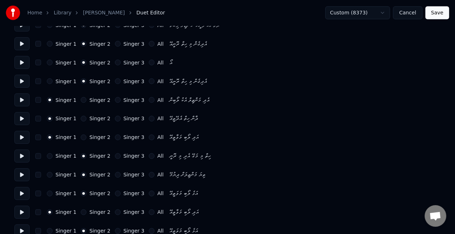
click at [21, 155] on button at bounding box center [21, 156] width 15 height 13
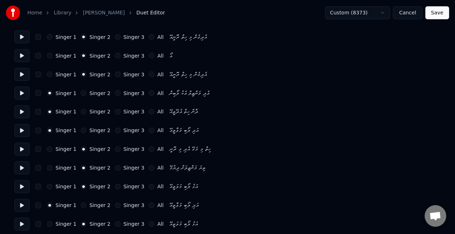
scroll to position [588, 0]
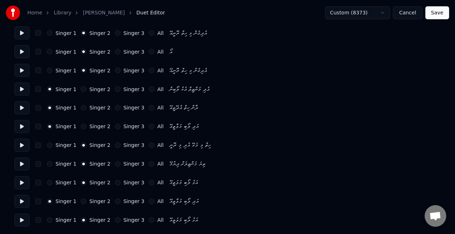
click at [436, 12] on button "Save" at bounding box center [438, 12] width 24 height 13
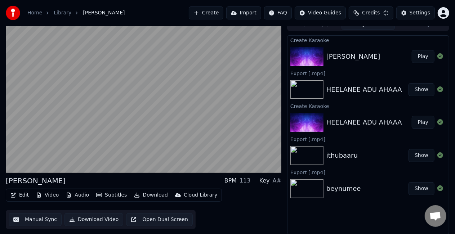
click at [32, 221] on button "Manual Sync" at bounding box center [35, 219] width 53 height 13
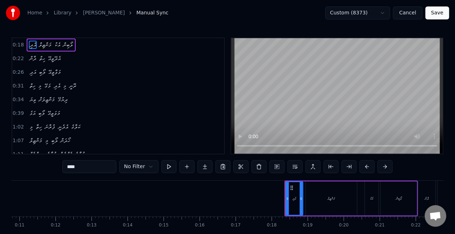
scroll to position [0, 626]
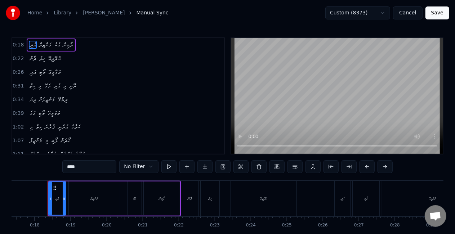
click at [442, 10] on button "Save" at bounding box center [438, 12] width 24 height 13
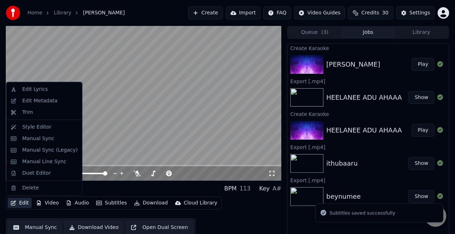
click at [24, 202] on button "Edit" at bounding box center [20, 203] width 24 height 10
click at [40, 172] on div "Duet Editor" at bounding box center [36, 173] width 29 height 7
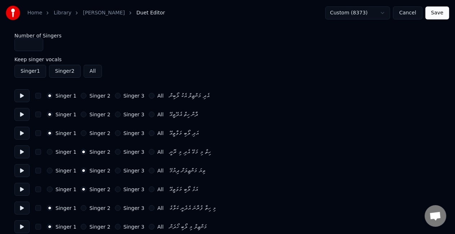
type input "*"
click at [35, 43] on input "*" at bounding box center [28, 44] width 29 height 13
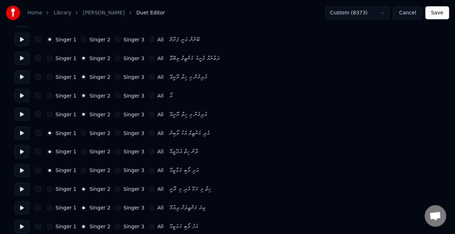
scroll to position [588, 0]
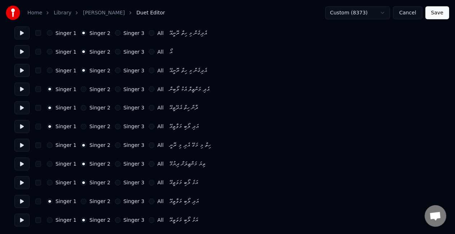
click at [115, 221] on button "Singer 3" at bounding box center [118, 221] width 6 height 6
click at [115, 200] on button "Singer 3" at bounding box center [118, 202] width 6 height 6
click at [115, 182] on button "Singer 3" at bounding box center [118, 183] width 6 height 6
click at [441, 12] on button "Save" at bounding box center [438, 12] width 24 height 13
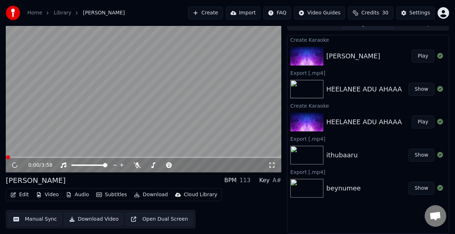
scroll to position [8, 0]
click at [255, 158] on span at bounding box center [144, 157] width 276 height 1
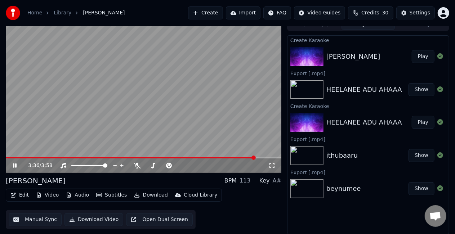
click at [236, 115] on video at bounding box center [144, 95] width 276 height 155
click at [260, 158] on span at bounding box center [140, 157] width 269 height 1
click at [33, 220] on button "Manual Sync" at bounding box center [35, 219] width 53 height 13
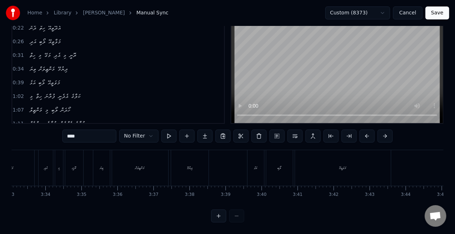
scroll to position [0, 7650]
click at [150, 160] on div "މަންޒިލަށް" at bounding box center [170, 168] width 56 height 36
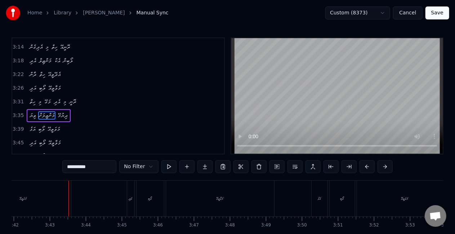
scroll to position [0, 8011]
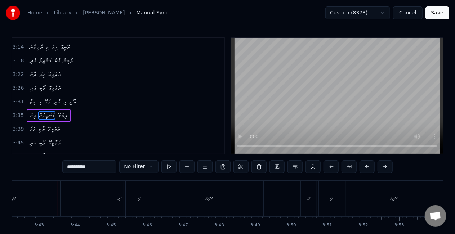
click at [42, 196] on div "މަވަތީއޭ" at bounding box center [12, 199] width 96 height 36
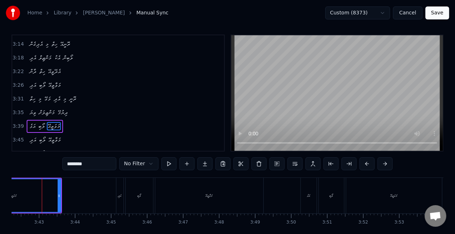
scroll to position [0, 8005]
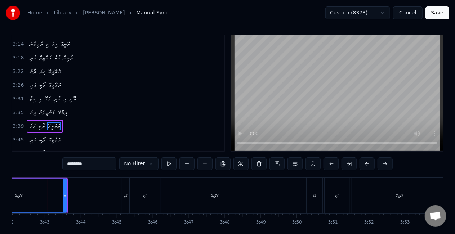
click at [199, 199] on div "މަވާތީއޭ" at bounding box center [215, 196] width 108 height 36
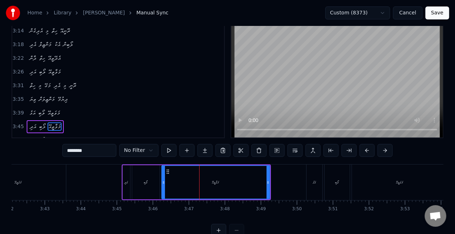
scroll to position [17, 0]
click at [76, 151] on input "********" at bounding box center [89, 150] width 54 height 13
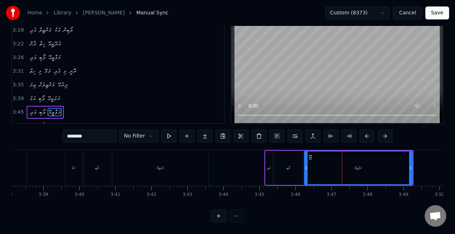
scroll to position [0, 7828]
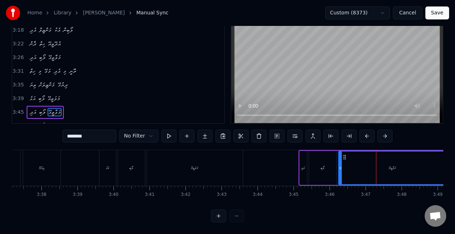
click at [196, 165] on div "މަވަތީއޭ" at bounding box center [194, 167] width 7 height 5
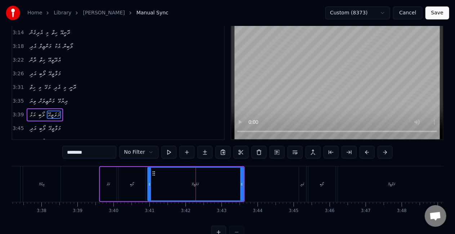
scroll to position [3, 0]
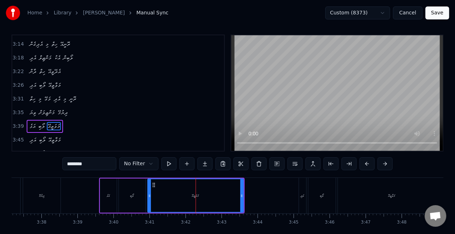
click at [75, 165] on input "********" at bounding box center [89, 164] width 54 height 13
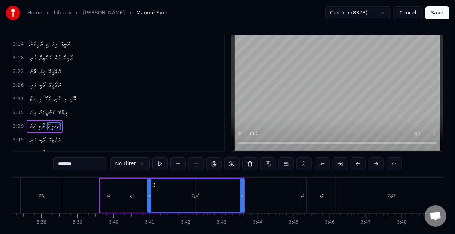
click at [67, 163] on input "*******" at bounding box center [80, 164] width 54 height 13
type input "********"
click at [163, 201] on div "މަވާތީއޭ" at bounding box center [195, 196] width 95 height 33
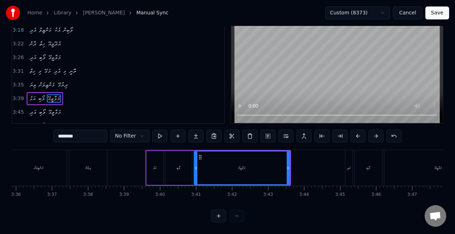
scroll to position [0, 7777]
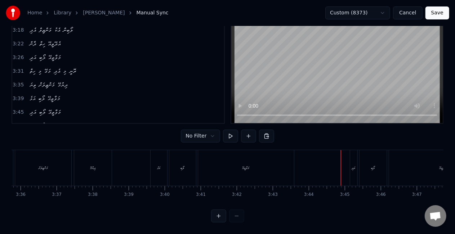
click at [154, 159] on div "އަޅެ" at bounding box center [159, 168] width 17 height 36
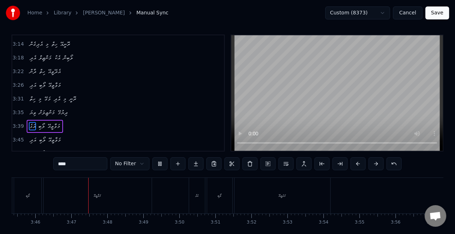
scroll to position [0, 8139]
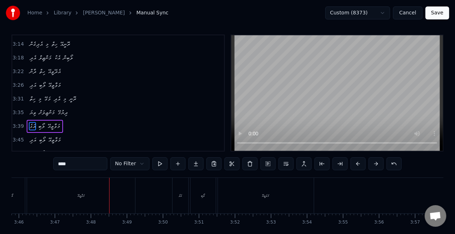
click at [77, 195] on div "މަވާތީއޭ" at bounding box center [80, 195] width 7 height 5
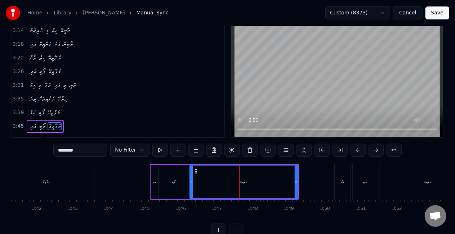
scroll to position [0, 7972]
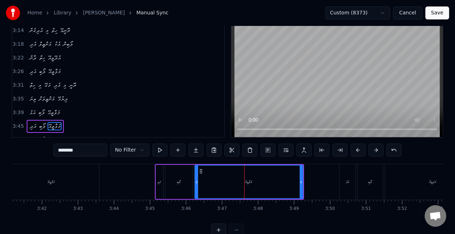
click at [178, 186] on div "ލޯބި" at bounding box center [178, 182] width 27 height 34
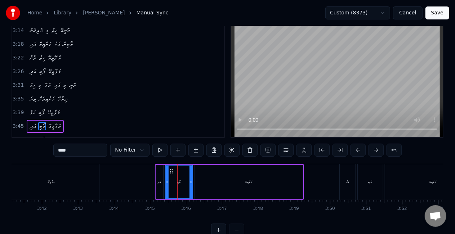
click at [159, 185] on div "އަދި" at bounding box center [159, 182] width 7 height 34
type input "****"
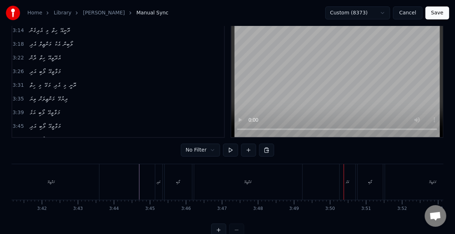
click at [343, 187] on div "އަޅެ" at bounding box center [348, 182] width 16 height 36
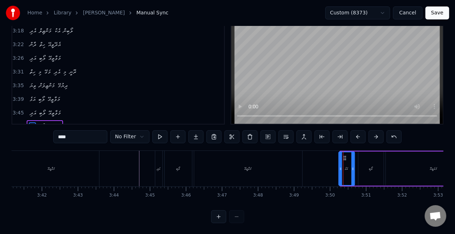
click at [346, 157] on icon at bounding box center [345, 158] width 6 height 6
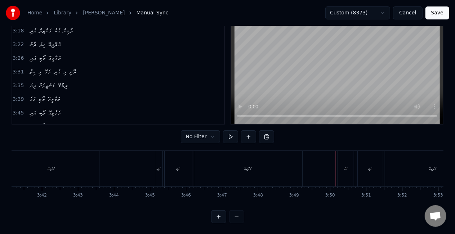
click at [366, 162] on div "ލޯބި" at bounding box center [370, 169] width 25 height 36
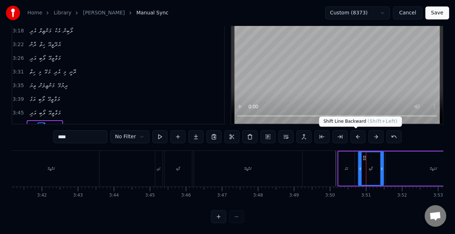
click at [357, 137] on button at bounding box center [358, 136] width 15 height 13
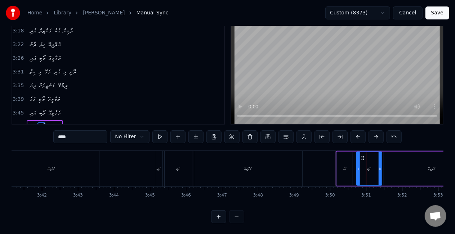
click at [357, 137] on button at bounding box center [358, 136] width 15 height 13
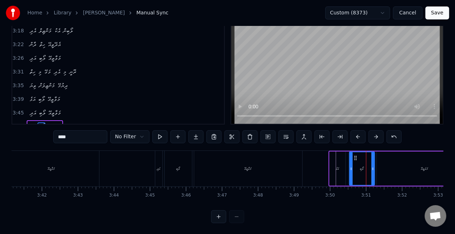
click at [357, 137] on button at bounding box center [358, 136] width 15 height 13
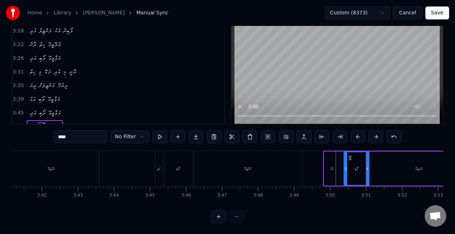
click at [357, 137] on button at bounding box center [358, 136] width 15 height 13
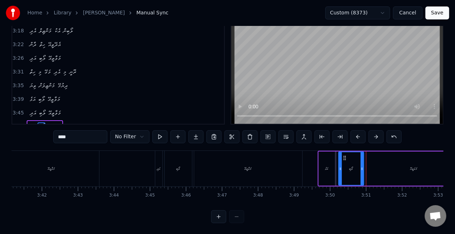
click at [357, 137] on button at bounding box center [358, 136] width 15 height 13
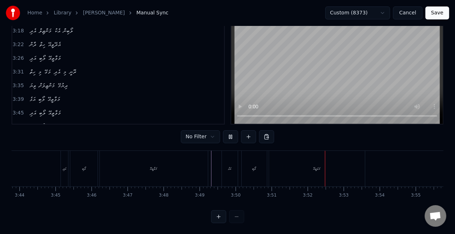
scroll to position [0, 8165]
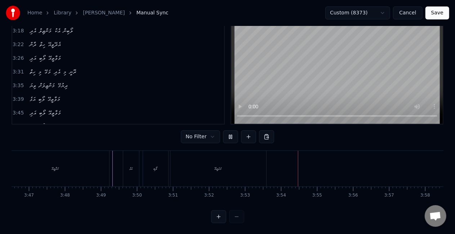
click at [80, 161] on div "މަވާތީއޭ" at bounding box center [55, 169] width 108 height 36
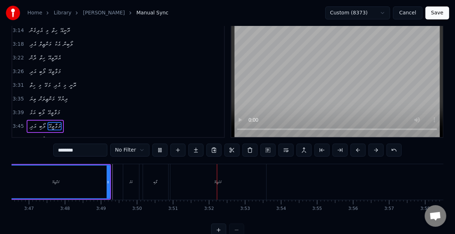
click at [443, 17] on button "Save" at bounding box center [438, 12] width 24 height 13
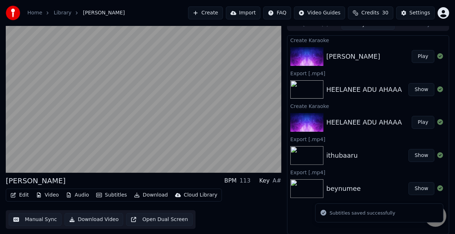
click at [361, 60] on div "[PERSON_NAME]" at bounding box center [354, 57] width 54 height 10
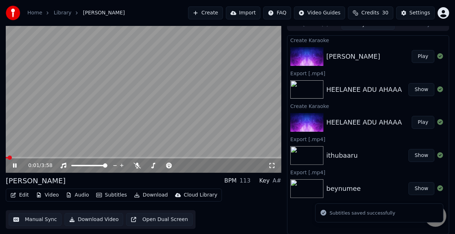
click at [239, 156] on video at bounding box center [144, 95] width 276 height 155
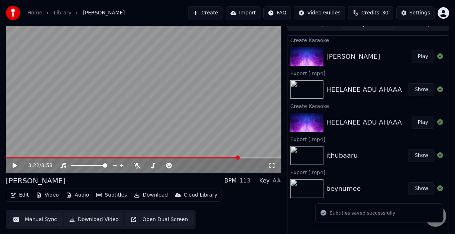
click at [239, 157] on span at bounding box center [144, 157] width 276 height 1
click at [199, 120] on video at bounding box center [144, 95] width 276 height 155
click at [261, 158] on span at bounding box center [144, 157] width 276 height 1
click at [255, 156] on video at bounding box center [144, 95] width 276 height 155
click at [250, 159] on div "3:42 / 3:58" at bounding box center [144, 166] width 276 height 14
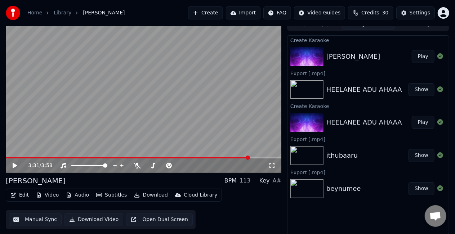
click at [250, 157] on span at bounding box center [128, 157] width 244 height 1
click at [218, 116] on video at bounding box center [144, 95] width 276 height 155
click at [34, 220] on button "Manual Sync" at bounding box center [35, 219] width 53 height 13
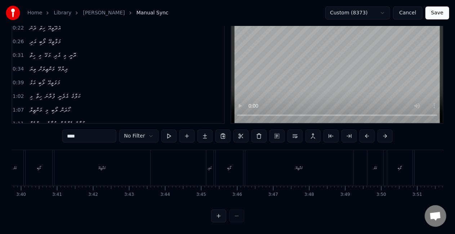
scroll to position [0, 7763]
click at [189, 167] on div "ލޯބި" at bounding box center [196, 168] width 27 height 36
type input "****"
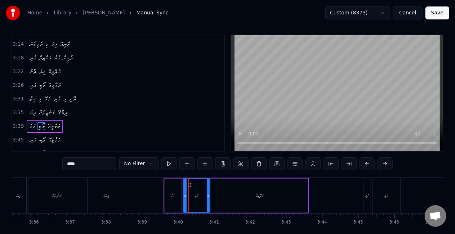
scroll to position [409, 0]
click at [378, 204] on div "ލޯބި" at bounding box center [386, 196] width 27 height 36
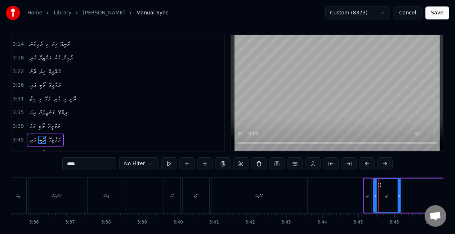
scroll to position [17, 0]
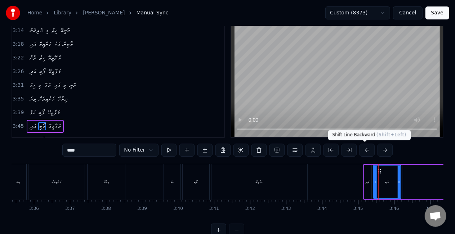
click at [363, 152] on button at bounding box center [367, 150] width 15 height 13
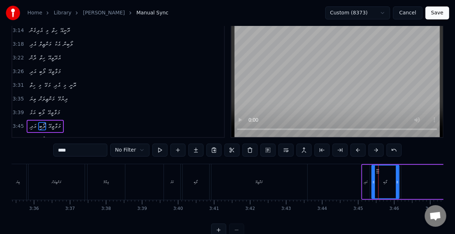
click at [363, 152] on button at bounding box center [358, 150] width 15 height 13
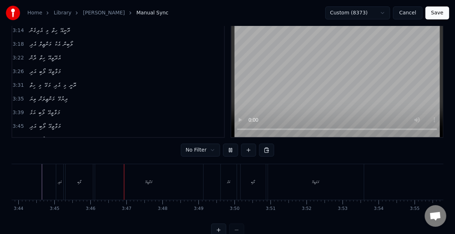
scroll to position [0, 8126]
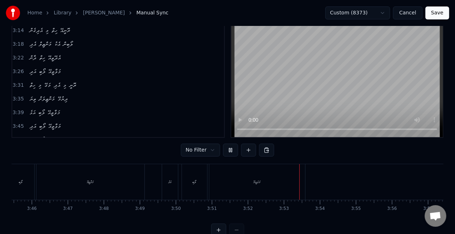
click at [175, 181] on div "އަޅެ" at bounding box center [170, 182] width 16 height 36
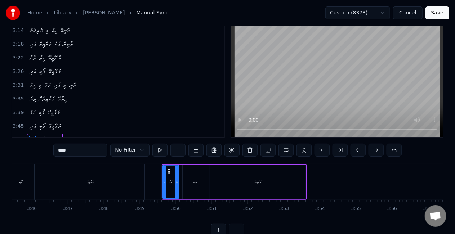
scroll to position [30, 0]
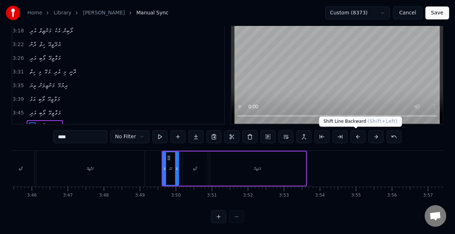
click at [359, 138] on button at bounding box center [358, 136] width 15 height 13
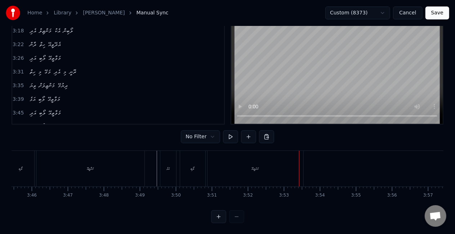
click at [444, 11] on button "Save" at bounding box center [438, 12] width 24 height 13
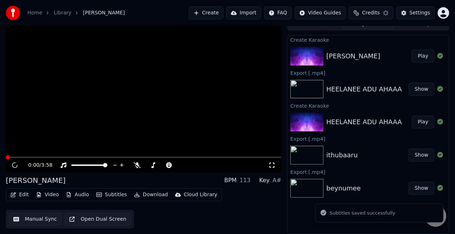
scroll to position [8, 0]
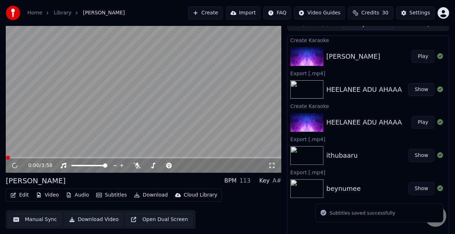
click at [365, 63] on div "EDHI MANZIL Play" at bounding box center [368, 56] width 161 height 25
click at [247, 157] on span at bounding box center [144, 157] width 276 height 1
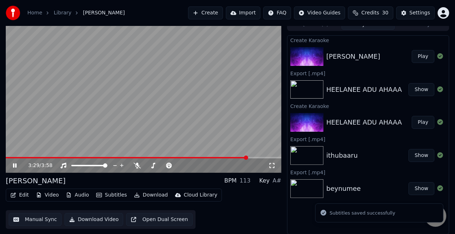
click at [260, 157] on span at bounding box center [144, 157] width 276 height 1
click at [257, 130] on video at bounding box center [144, 95] width 276 height 155
click at [250, 156] on video at bounding box center [144, 95] width 276 height 155
click at [246, 157] on span at bounding box center [126, 157] width 240 height 1
click at [220, 103] on video at bounding box center [144, 95] width 276 height 155
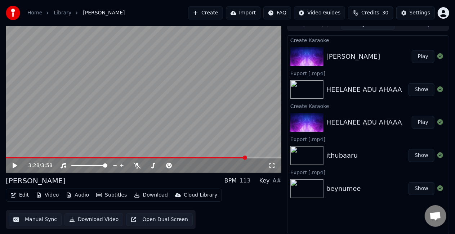
click at [220, 103] on video at bounding box center [144, 95] width 276 height 155
click at [259, 159] on div "3:32 / 3:58" at bounding box center [144, 166] width 276 height 14
click at [258, 157] on span at bounding box center [144, 157] width 276 height 1
click at [214, 115] on video at bounding box center [144, 95] width 276 height 155
click at [214, 114] on video at bounding box center [144, 95] width 276 height 155
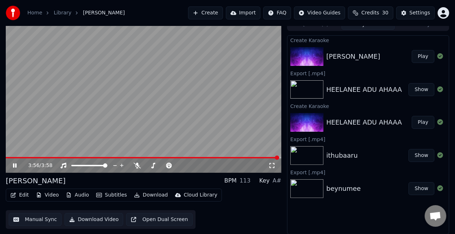
click at [16, 165] on icon at bounding box center [15, 166] width 4 height 4
click at [41, 221] on button "Manual Sync" at bounding box center [35, 219] width 53 height 13
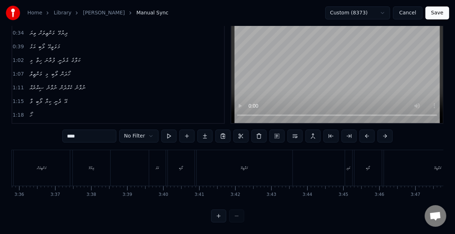
scroll to position [0, 7793]
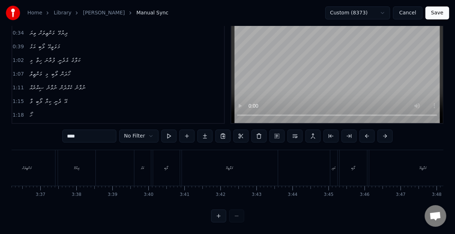
click at [347, 166] on div "ލޯބި" at bounding box center [353, 168] width 27 height 36
type input "****"
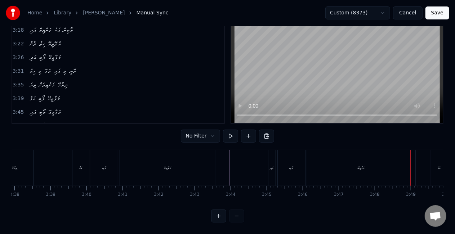
scroll to position [0, 7850]
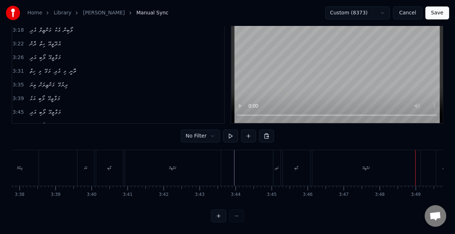
click at [274, 153] on div "އަދި" at bounding box center [277, 168] width 7 height 36
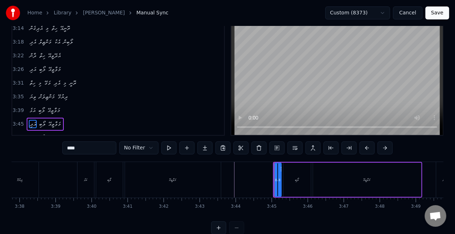
scroll to position [17, 0]
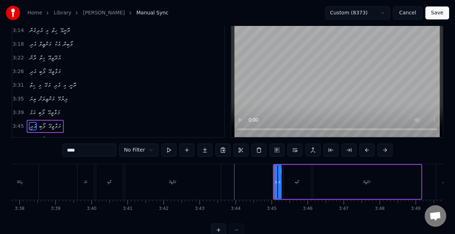
click at [365, 149] on button at bounding box center [367, 150] width 15 height 13
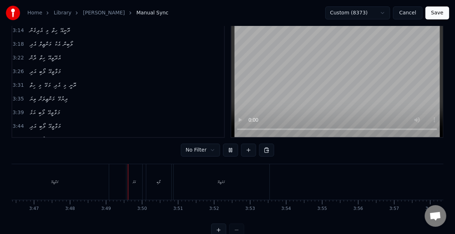
scroll to position [0, 8165]
click at [431, 15] on button "Save" at bounding box center [438, 12] width 24 height 13
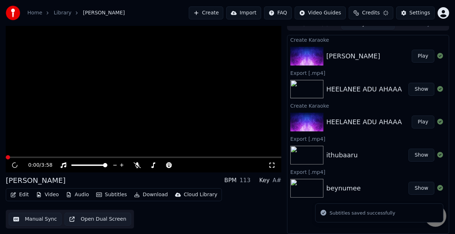
scroll to position [8, 0]
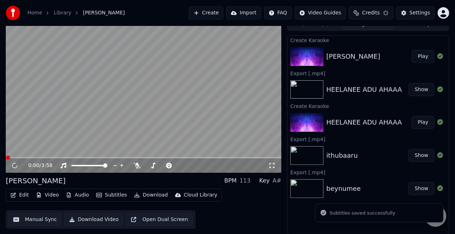
click at [378, 52] on div "[PERSON_NAME]" at bounding box center [369, 57] width 85 height 10
click at [258, 156] on video at bounding box center [144, 95] width 276 height 155
click at [257, 156] on video at bounding box center [144, 95] width 276 height 155
click at [255, 158] on span at bounding box center [144, 157] width 276 height 1
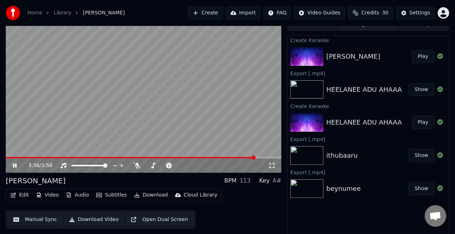
click at [237, 123] on video at bounding box center [144, 95] width 276 height 155
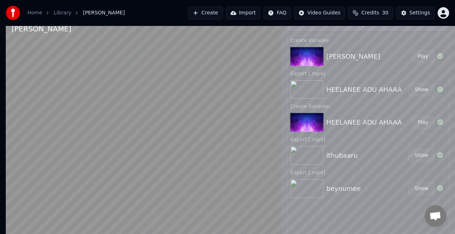
scroll to position [4, 0]
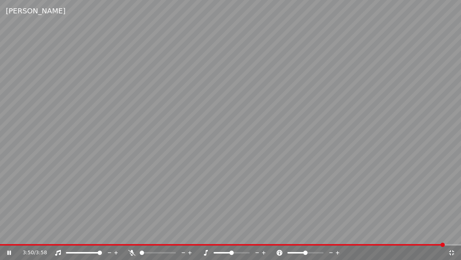
click at [445, 234] on span at bounding box center [222, 244] width 445 height 1
click at [437, 234] on span at bounding box center [218, 244] width 437 height 1
click at [396, 216] on video at bounding box center [230, 130] width 461 height 260
click at [395, 217] on video at bounding box center [230, 130] width 461 height 260
click at [416, 234] on span at bounding box center [208, 244] width 416 height 1
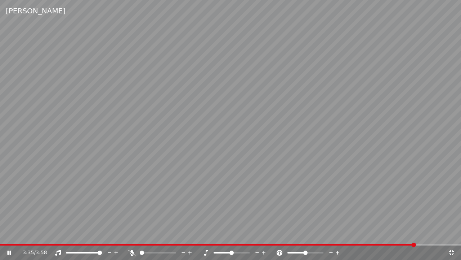
click at [408, 234] on video at bounding box center [230, 130] width 461 height 260
click at [406, 234] on span at bounding box center [208, 244] width 416 height 1
click at [379, 218] on video at bounding box center [230, 130] width 461 height 260
click at [397, 234] on video at bounding box center [230, 130] width 461 height 260
click at [398, 234] on span at bounding box center [229, 244] width 459 height 1
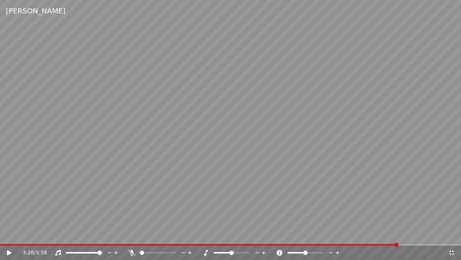
click at [274, 136] on video at bounding box center [230, 130] width 461 height 260
click at [282, 134] on video at bounding box center [230, 130] width 461 height 260
click at [449, 234] on icon at bounding box center [451, 252] width 7 height 6
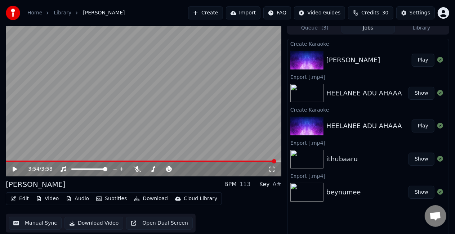
click at [29, 223] on button "Manual Sync" at bounding box center [35, 223] width 53 height 13
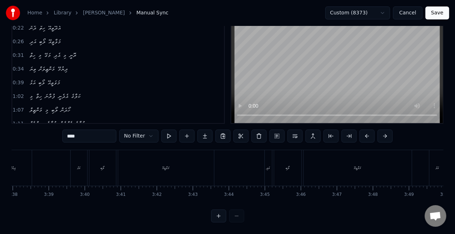
scroll to position [0, 7866]
click at [258, 165] on div "އަދި" at bounding box center [259, 167] width 4 height 5
type input "****"
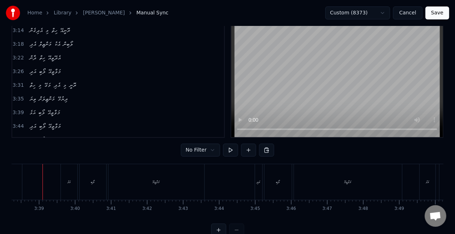
scroll to position [0, 7861]
click at [267, 180] on div "އަދި" at bounding box center [264, 182] width 8 height 36
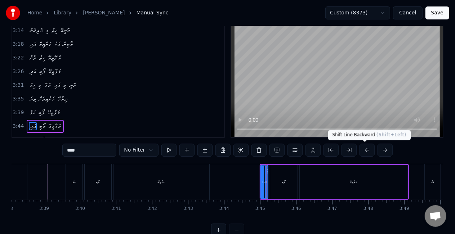
click at [360, 150] on button at bounding box center [367, 150] width 15 height 13
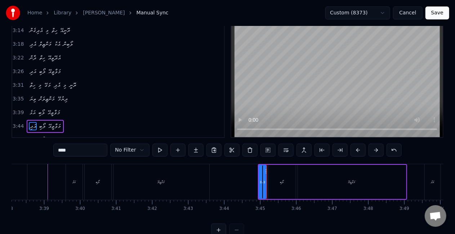
click at [359, 150] on button at bounding box center [358, 150] width 15 height 13
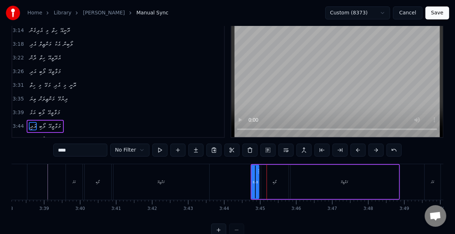
click at [359, 150] on button at bounding box center [358, 150] width 15 height 13
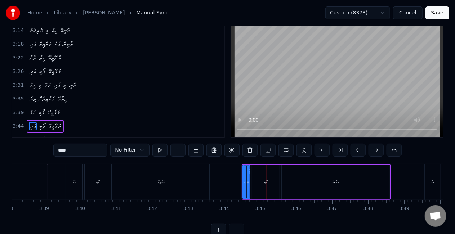
click at [359, 150] on button at bounding box center [358, 150] width 15 height 13
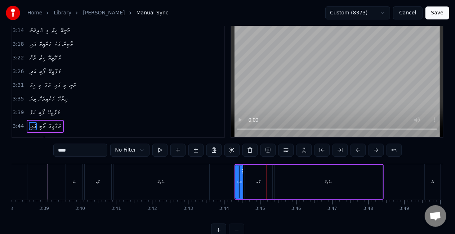
click at [359, 150] on button at bounding box center [358, 150] width 15 height 13
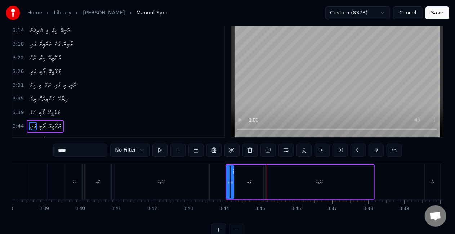
click at [359, 150] on button at bounding box center [358, 150] width 15 height 13
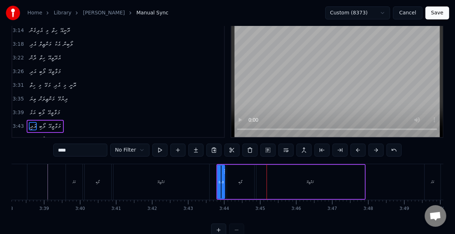
click at [359, 150] on button at bounding box center [358, 150] width 15 height 13
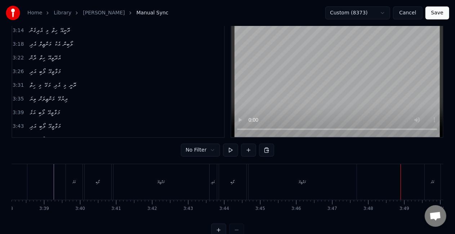
click at [431, 182] on div "އަޅެ" at bounding box center [432, 182] width 3 height 5
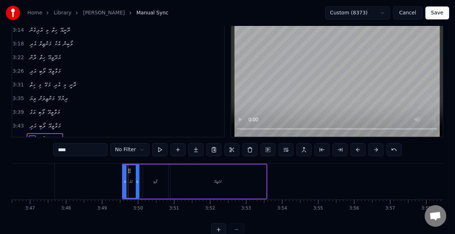
scroll to position [0, 8165]
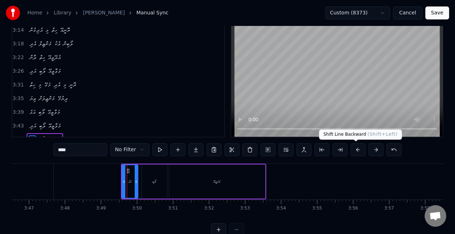
click at [356, 151] on button at bounding box center [358, 149] width 15 height 13
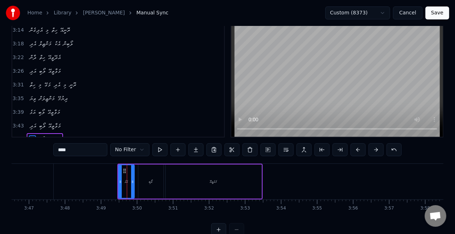
click at [356, 151] on button at bounding box center [358, 149] width 15 height 13
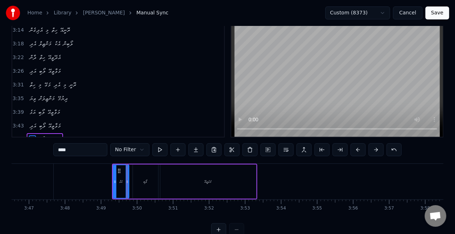
click at [356, 151] on button at bounding box center [358, 149] width 15 height 13
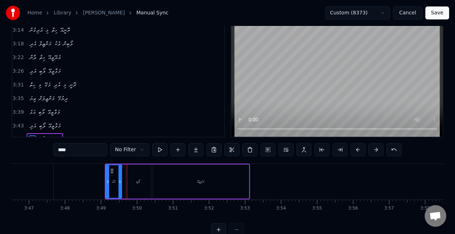
click at [356, 151] on button at bounding box center [358, 149] width 15 height 13
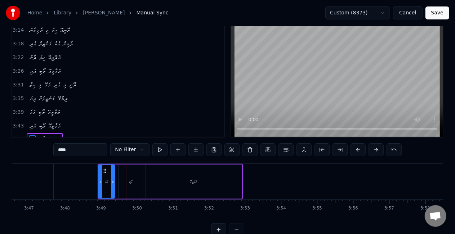
click at [356, 151] on button at bounding box center [358, 149] width 15 height 13
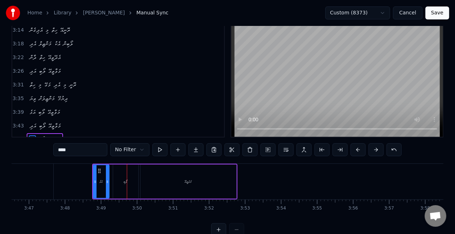
click at [356, 151] on button at bounding box center [358, 149] width 15 height 13
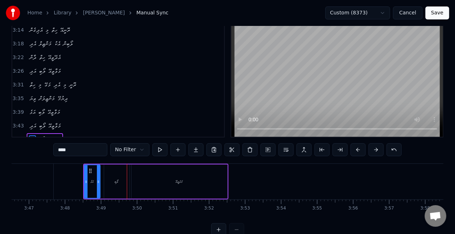
click at [356, 151] on button at bounding box center [358, 149] width 15 height 13
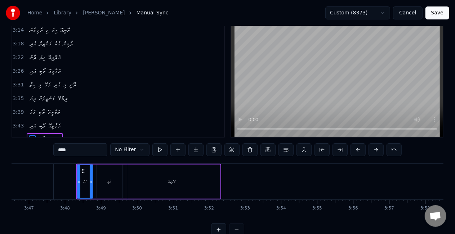
click at [356, 151] on button at bounding box center [358, 149] width 15 height 13
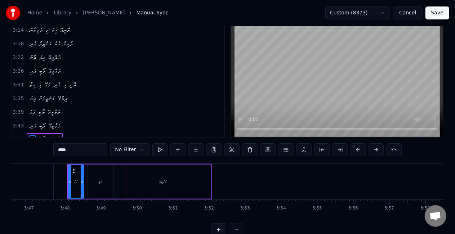
click at [356, 151] on button at bounding box center [358, 149] width 15 height 13
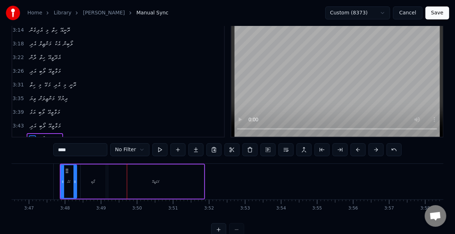
click at [356, 151] on button at bounding box center [358, 149] width 15 height 13
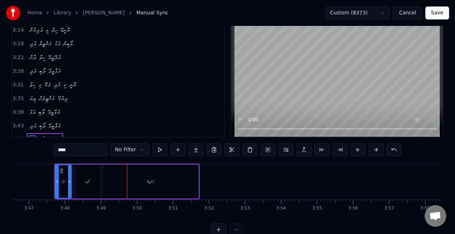
click at [356, 151] on button at bounding box center [358, 149] width 15 height 13
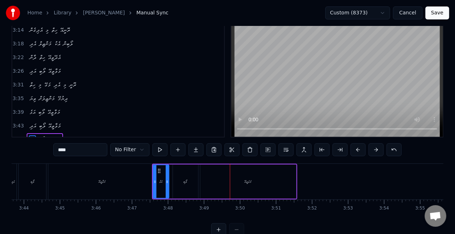
scroll to position [0, 8047]
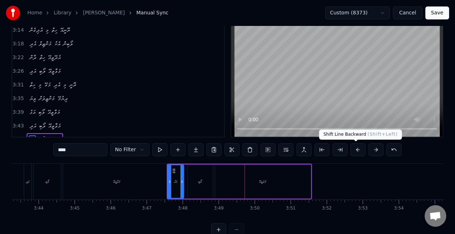
click at [358, 151] on button at bounding box center [358, 149] width 15 height 13
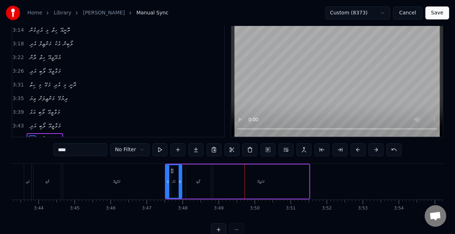
click at [358, 151] on button at bounding box center [358, 149] width 15 height 13
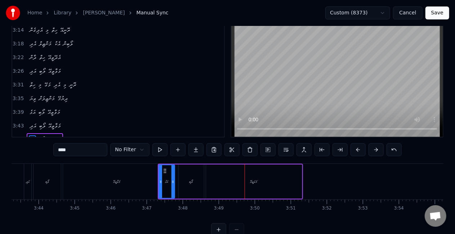
click at [358, 151] on button at bounding box center [358, 149] width 15 height 13
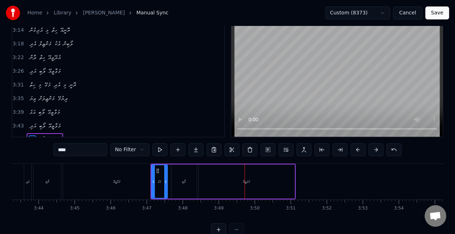
click at [358, 151] on button at bounding box center [358, 149] width 15 height 13
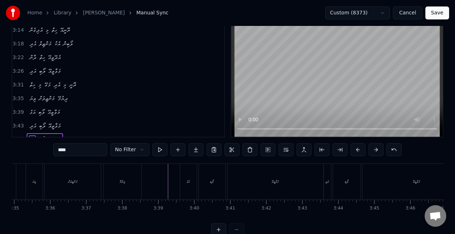
scroll to position [0, 7737]
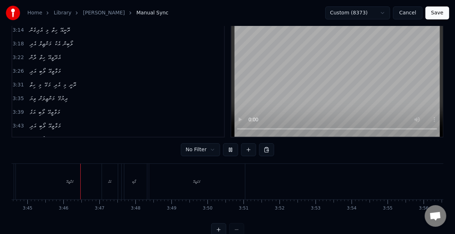
scroll to position [0, 8102]
click at [173, 165] on div "މަވަތީއޭ" at bounding box center [190, 182] width 96 height 36
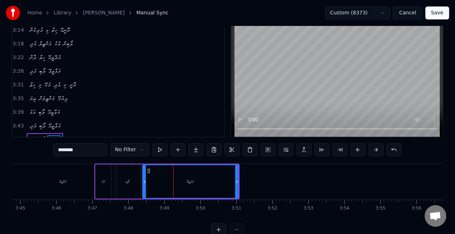
scroll to position [30, 0]
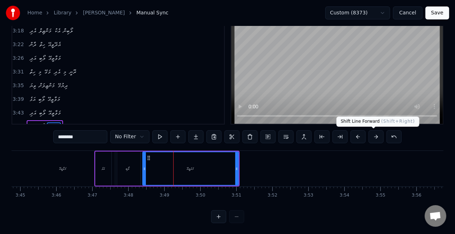
click at [369, 137] on button at bounding box center [376, 136] width 15 height 13
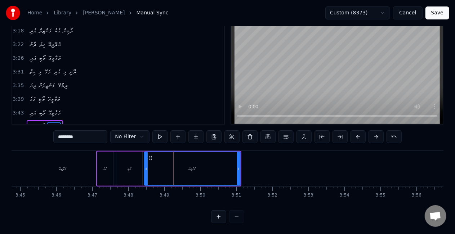
click at [369, 137] on button at bounding box center [376, 136] width 15 height 13
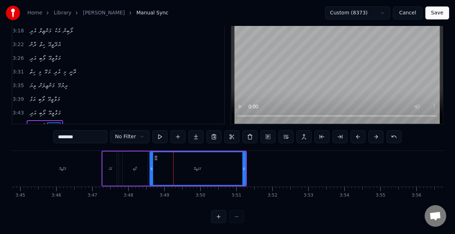
click at [369, 137] on button at bounding box center [376, 136] width 15 height 13
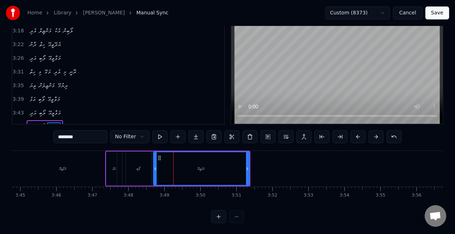
click at [369, 137] on button at bounding box center [376, 136] width 15 height 13
click at [34, 164] on div "މަވާތީއޭ" at bounding box center [63, 169] width 108 height 36
type input "********"
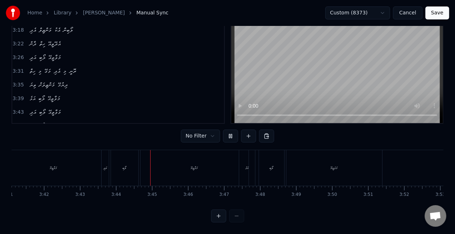
scroll to position [0, 8052]
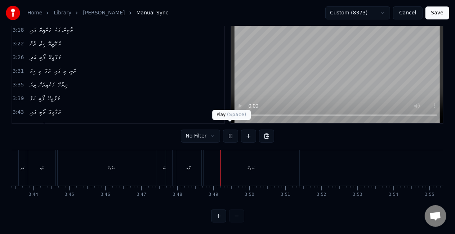
click at [221, 167] on div "މަވަތީއޭ" at bounding box center [252, 168] width 96 height 36
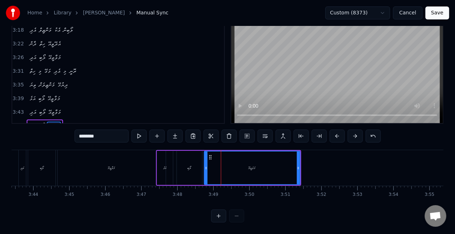
scroll to position [30, 0]
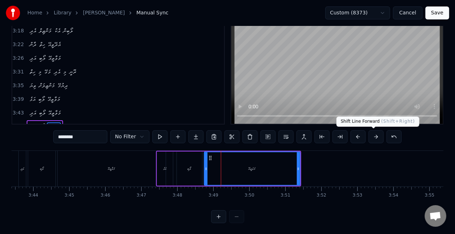
click at [369, 136] on button at bounding box center [376, 136] width 15 height 13
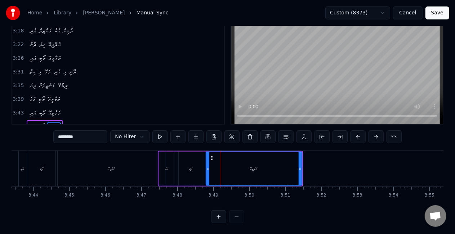
click at [369, 136] on button at bounding box center [376, 136] width 15 height 13
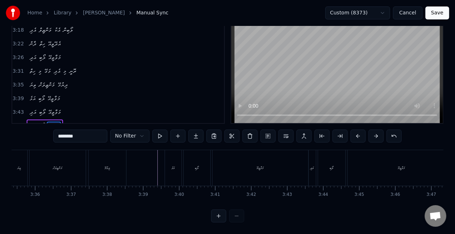
scroll to position [0, 7758]
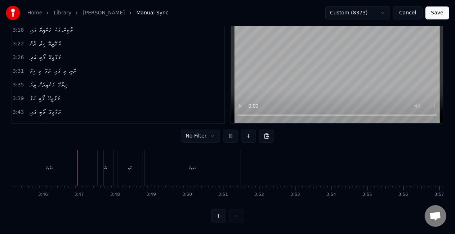
scroll to position [0, 8122]
click at [196, 154] on div "މަވަތީއޭ" at bounding box center [185, 168] width 96 height 36
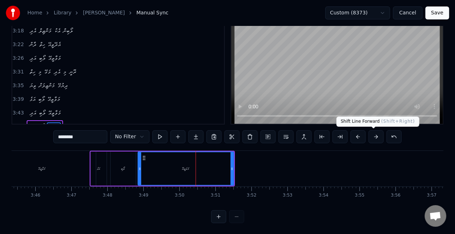
click at [381, 137] on button at bounding box center [376, 136] width 15 height 13
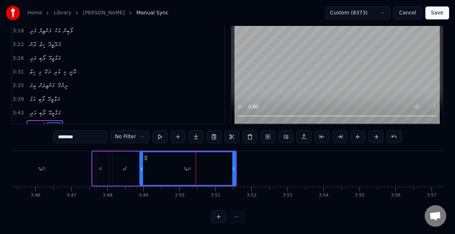
click at [375, 135] on button at bounding box center [376, 136] width 15 height 13
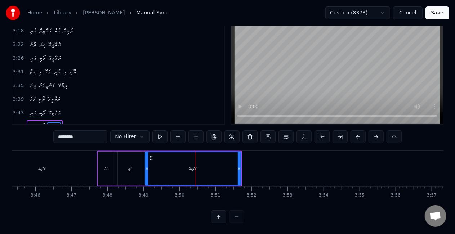
click at [375, 135] on button at bounding box center [376, 136] width 15 height 13
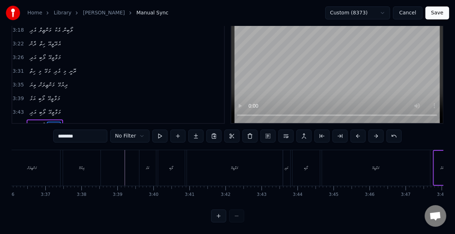
scroll to position [0, 7768]
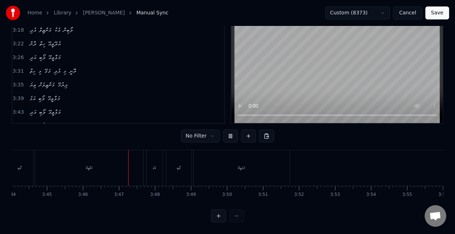
scroll to position [0, 8138]
click at [441, 10] on button "Save" at bounding box center [438, 12] width 24 height 13
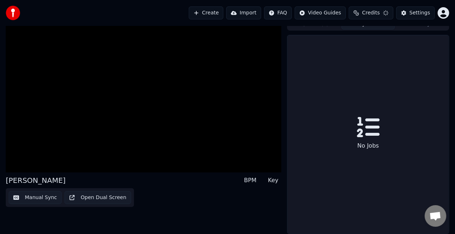
scroll to position [8, 0]
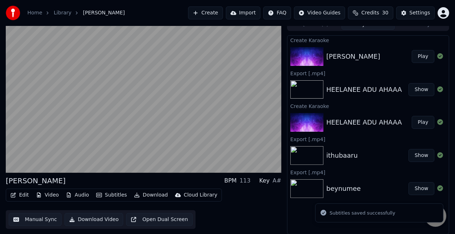
click at [359, 62] on div "EDHI MANZIL Play" at bounding box center [368, 56] width 161 height 25
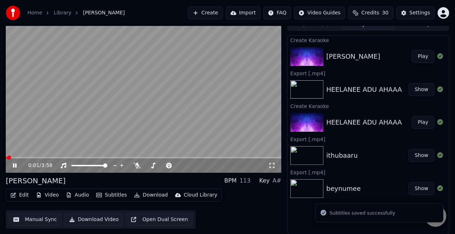
click at [253, 158] on span at bounding box center [144, 157] width 276 height 1
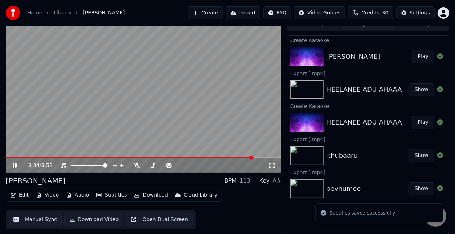
click at [222, 116] on video at bounding box center [144, 95] width 276 height 155
click at [231, 129] on video at bounding box center [144, 95] width 276 height 155
click at [178, 126] on video at bounding box center [144, 95] width 276 height 155
click at [146, 194] on button "Download" at bounding box center [151, 195] width 40 height 10
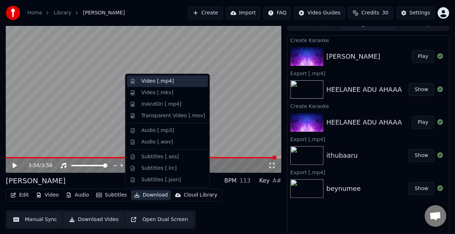
click at [171, 82] on div "Video [.mp4]" at bounding box center [173, 81] width 64 height 7
